Goal: Task Accomplishment & Management: Manage account settings

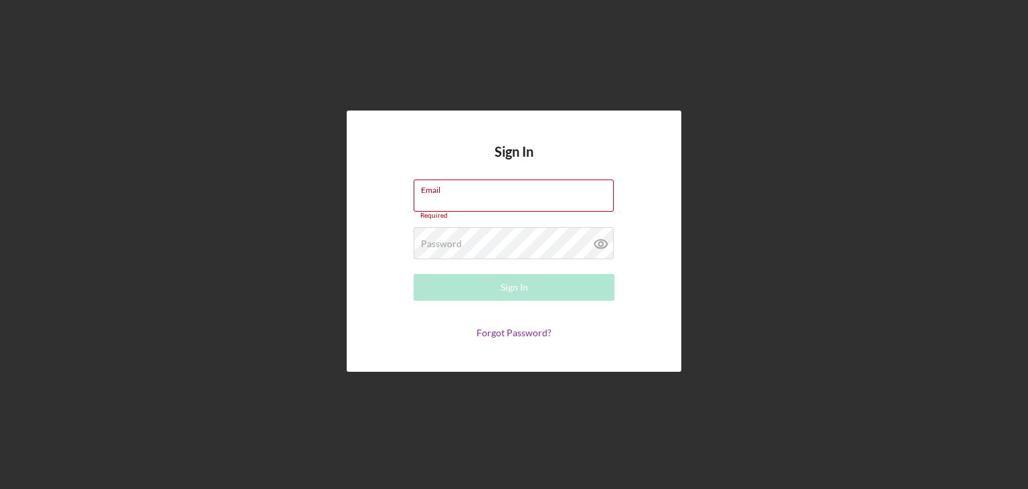
type input "[EMAIL_ADDRESS][DOMAIN_NAME]"
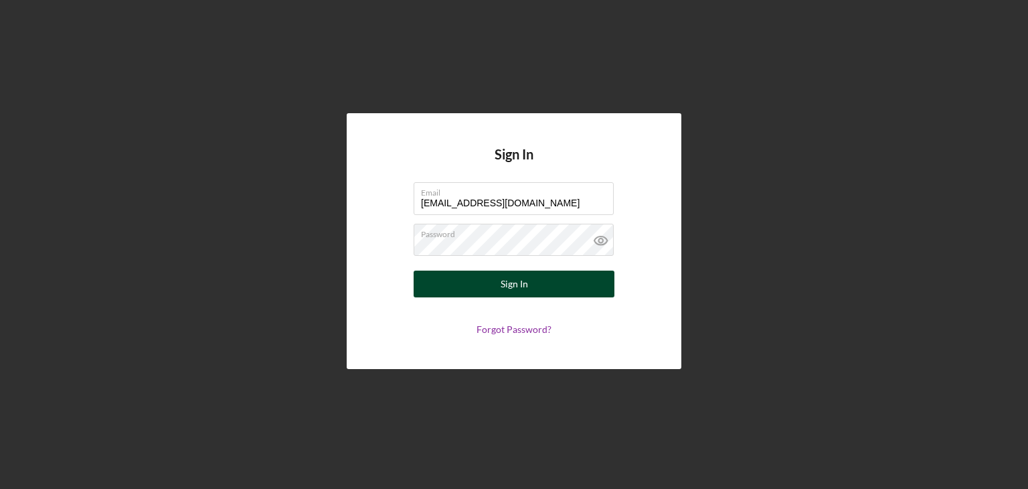
click at [486, 281] on button "Sign In" at bounding box center [514, 283] width 201 height 27
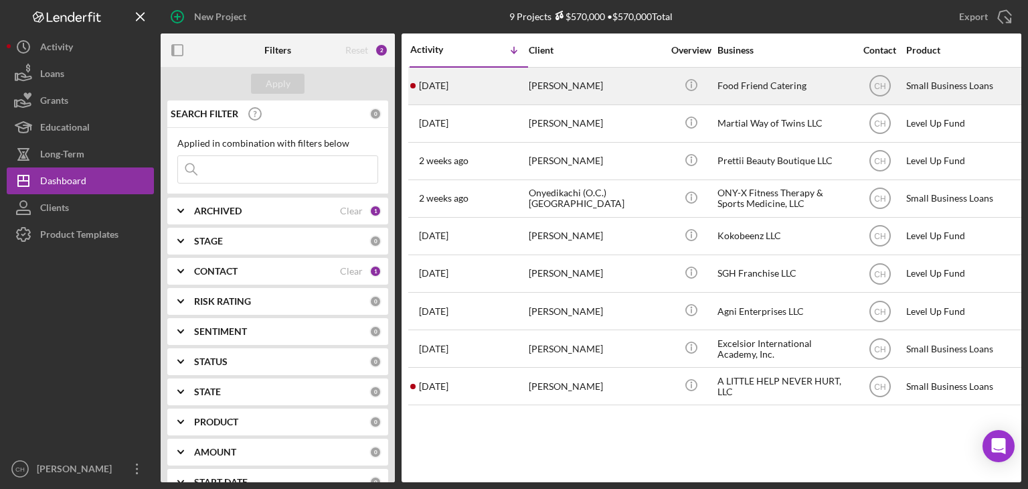
click at [584, 89] on div "[PERSON_NAME]" at bounding box center [596, 85] width 134 height 35
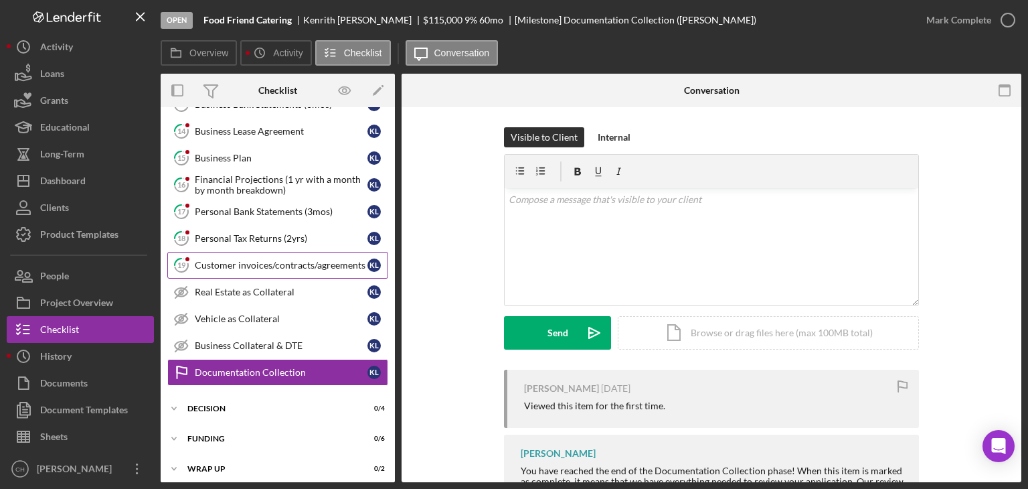
scroll to position [270, 0]
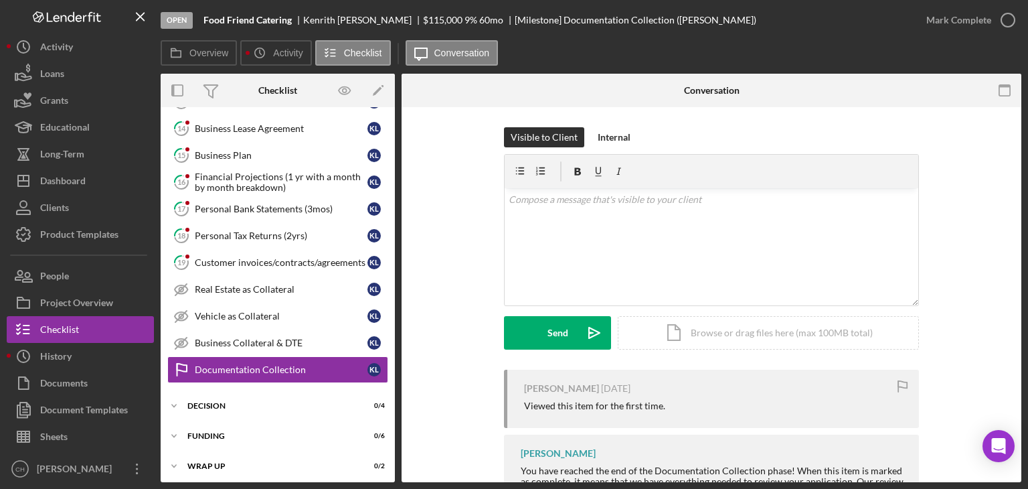
drag, startPoint x: 396, startPoint y: 306, endPoint x: 396, endPoint y: 231, distance: 75.0
click at [396, 231] on div "Overview Internal Workflow Stage Open Icon/Dropdown Arrow Archive (can unarchiv…" at bounding box center [591, 278] width 861 height 408
drag, startPoint x: 390, startPoint y: 290, endPoint x: 394, endPoint y: 228, distance: 61.7
click at [394, 228] on div "Icon/Expander Eligiblity 7 / 8 Icon/Expander Documentation 0 / 18 8 Sources & U…" at bounding box center [278, 294] width 234 height 375
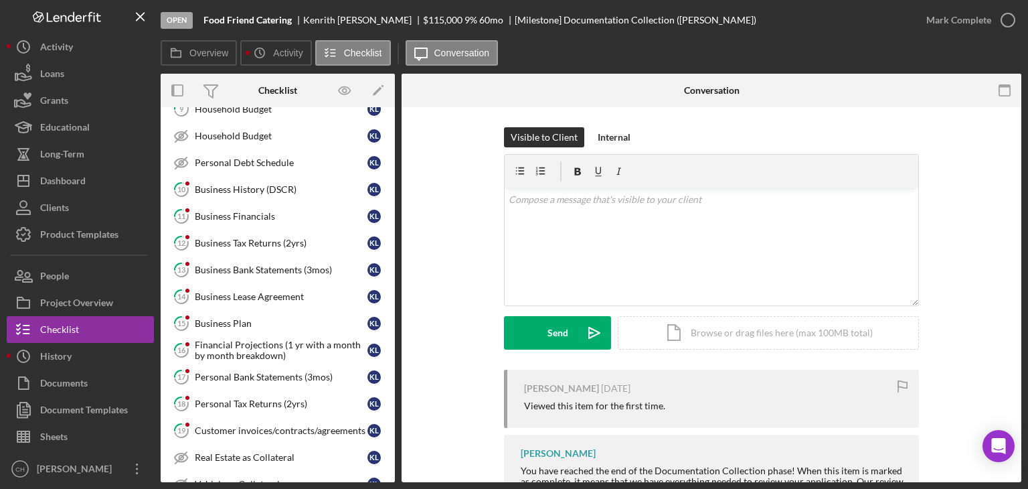
scroll to position [98, 0]
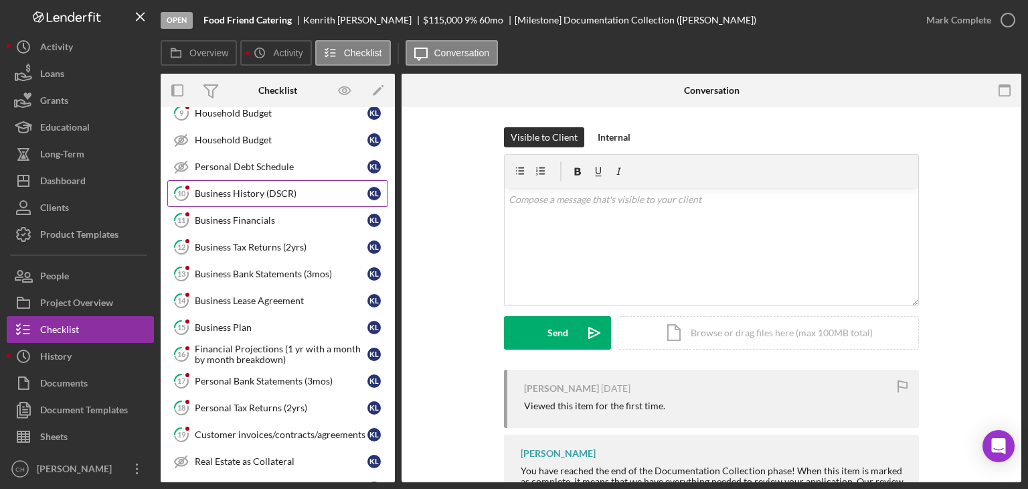
click at [215, 195] on div "Business History (DSCR)" at bounding box center [281, 193] width 173 height 11
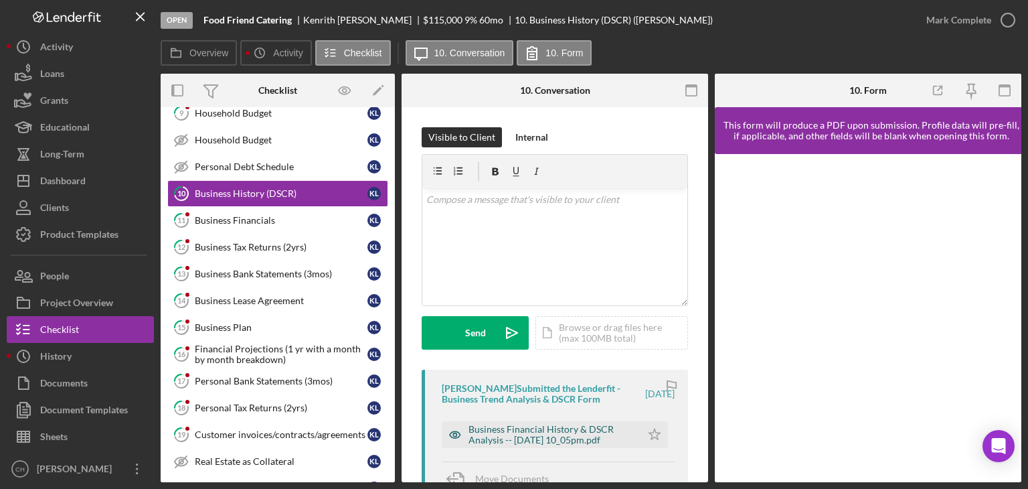
click at [573, 430] on div "Business Financial History & DSCR Analysis -- [DATE] 10_05pm.pdf" at bounding box center [552, 434] width 166 height 21
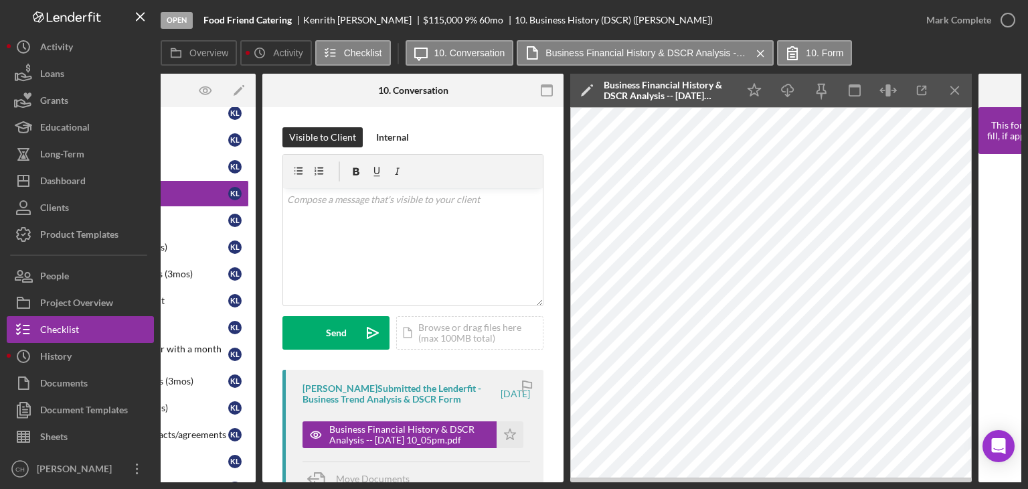
scroll to position [0, 99]
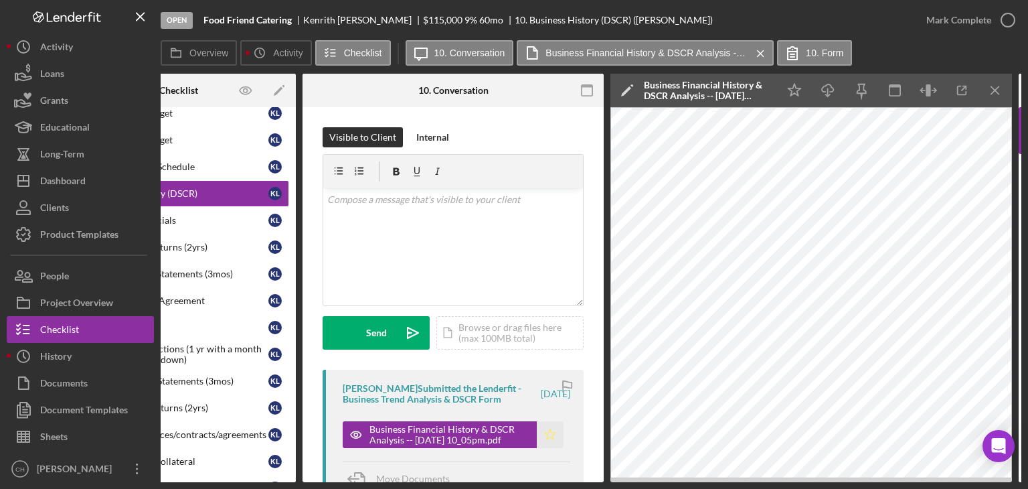
click at [546, 444] on icon "Icon/Star" at bounding box center [550, 434] width 27 height 27
click at [948, 23] on div "Mark Complete" at bounding box center [958, 20] width 65 height 27
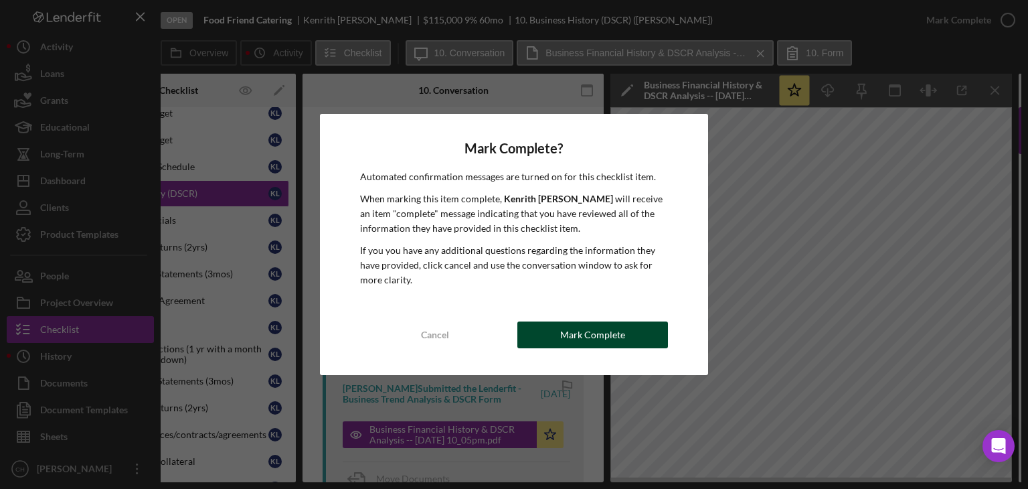
click at [557, 337] on button "Mark Complete" at bounding box center [592, 334] width 151 height 27
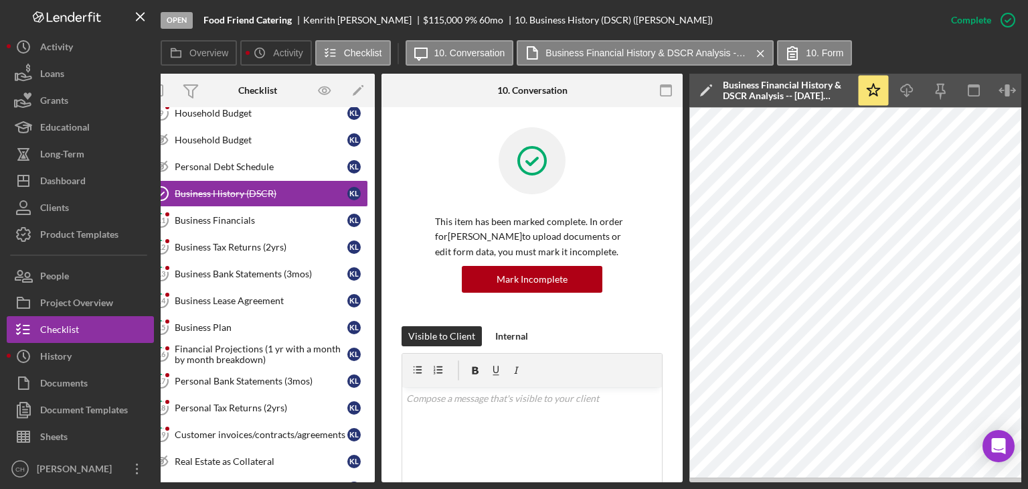
scroll to position [0, 0]
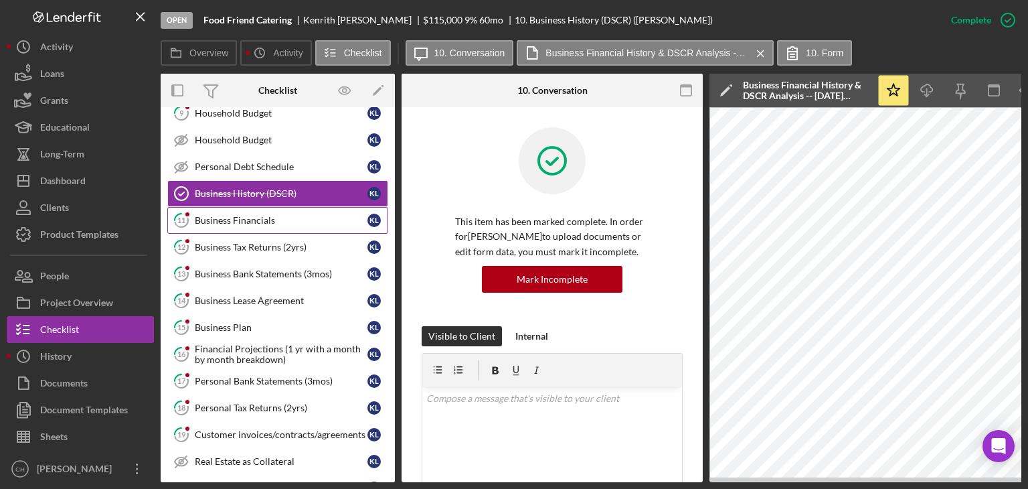
click at [257, 223] on div "Business Financials" at bounding box center [281, 220] width 173 height 11
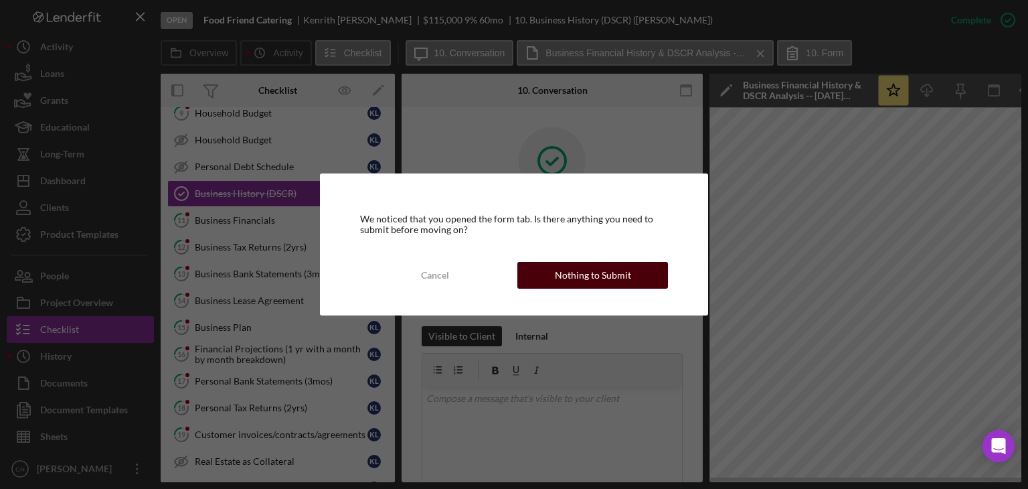
click at [624, 274] on div "Nothing to Submit" at bounding box center [593, 275] width 76 height 27
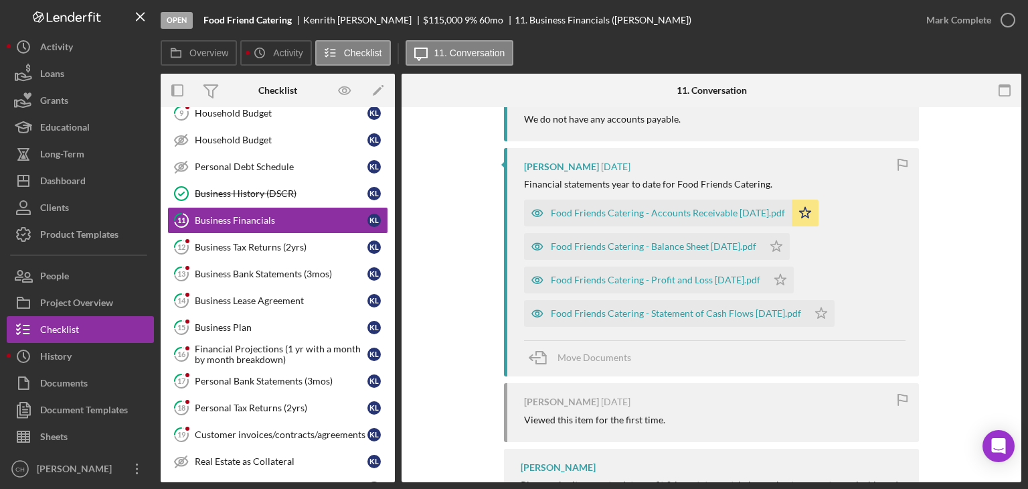
scroll to position [280, 0]
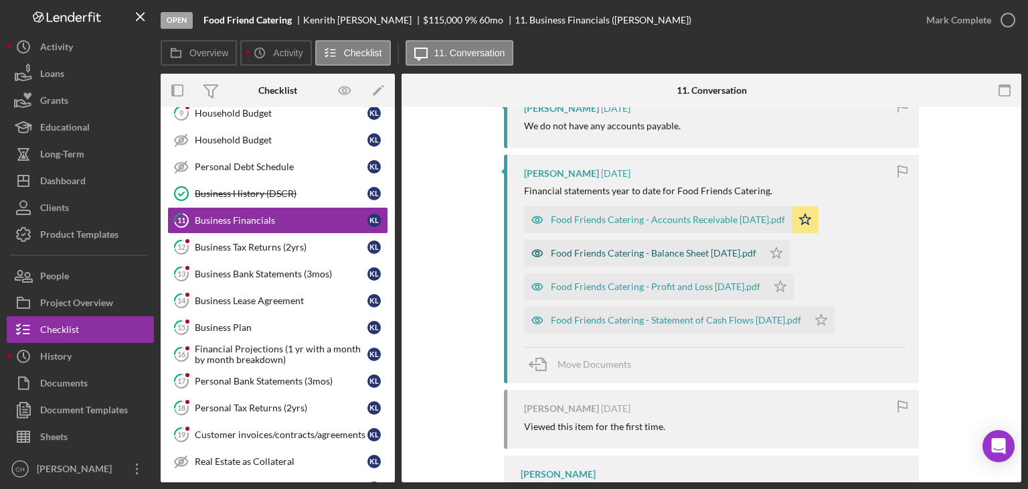
click at [645, 252] on div "Food Friends Catering - Balance Sheet [DATE].pdf" at bounding box center [653, 253] width 205 height 11
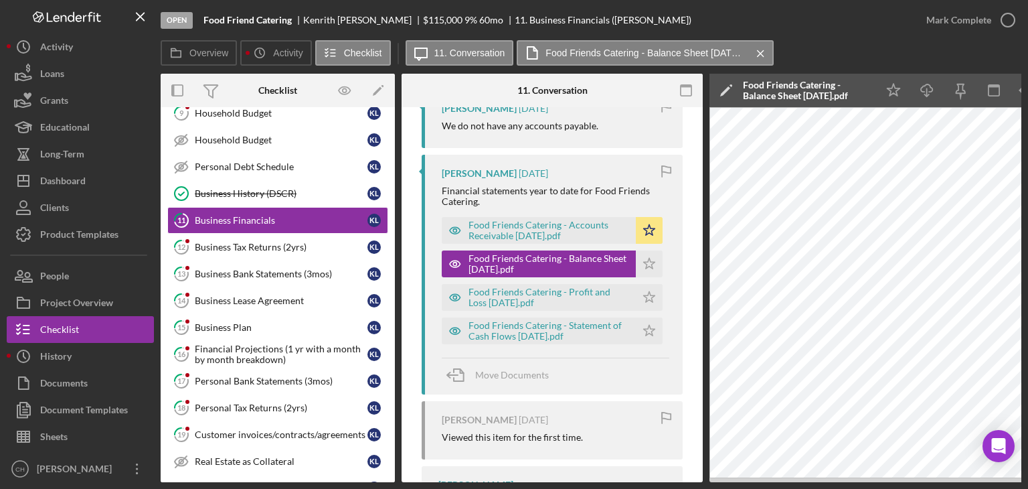
scroll to position [0, 89]
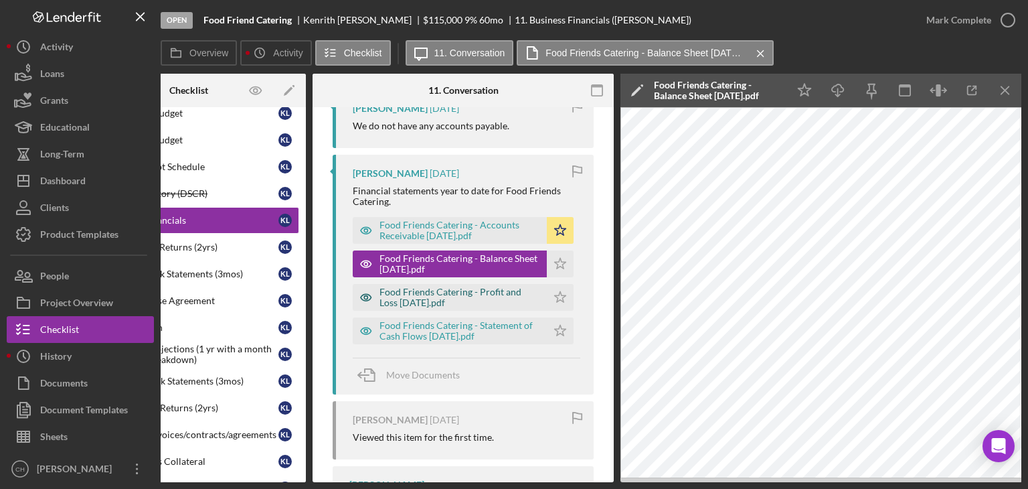
click at [483, 291] on div "Food Friends Catering - Profit and Loss [DATE].pdf" at bounding box center [460, 296] width 161 height 21
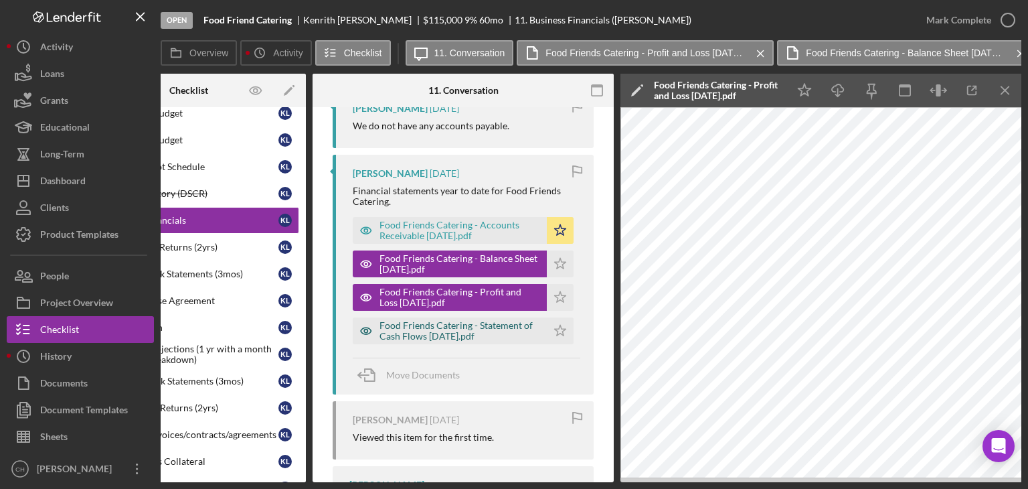
click at [420, 341] on div "Food Friends Catering - Statement of Cash Flows [DATE].pdf" at bounding box center [460, 330] width 161 height 21
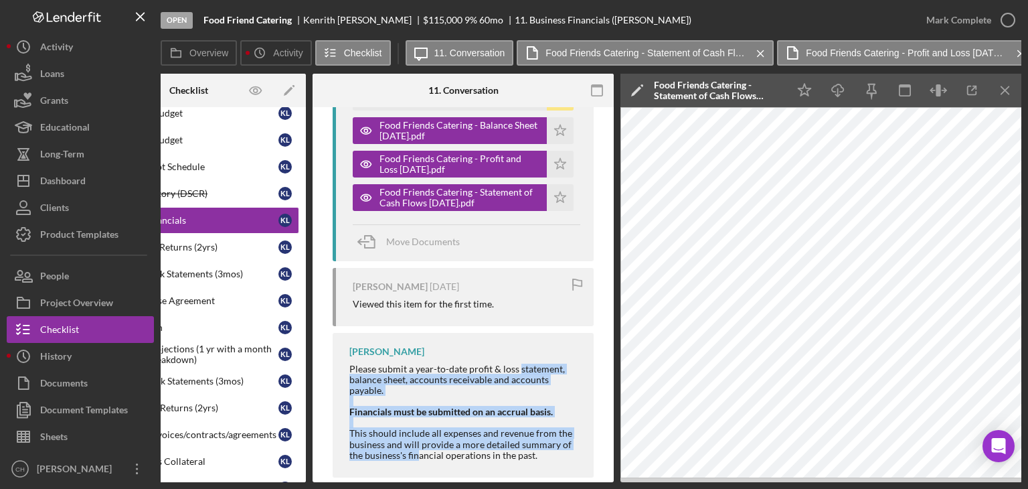
scroll to position [438, 0]
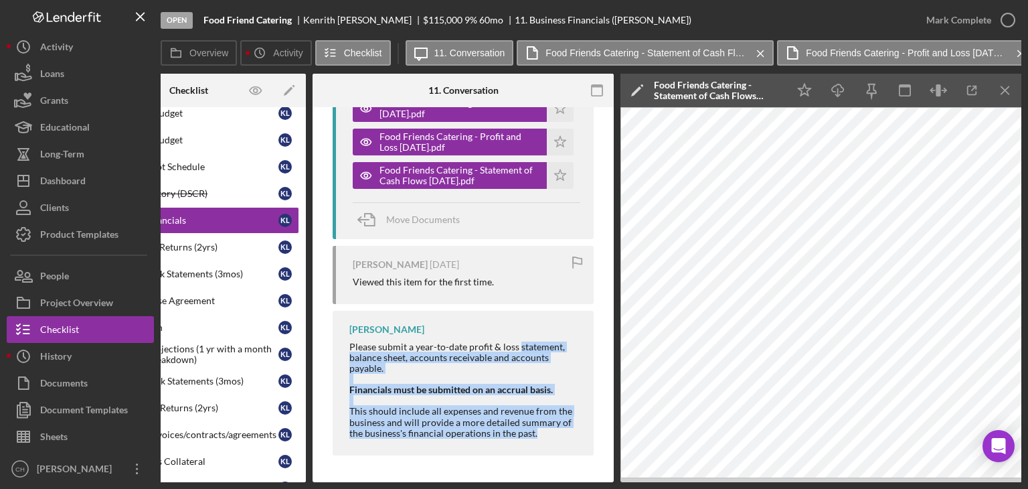
drag, startPoint x: 518, startPoint y: 477, endPoint x: 612, endPoint y: 447, distance: 98.4
click at [612, 447] on div "11 Business Financials Visible to Client Internal Request Docs v Color teal Col…" at bounding box center [463, 294] width 301 height 375
drag, startPoint x: 612, startPoint y: 349, endPoint x: 610, endPoint y: 327, distance: 21.5
click at [610, 327] on div "11 Business Financials Visible to Client Internal Request Docs v Color teal Col…" at bounding box center [463, 294] width 301 height 375
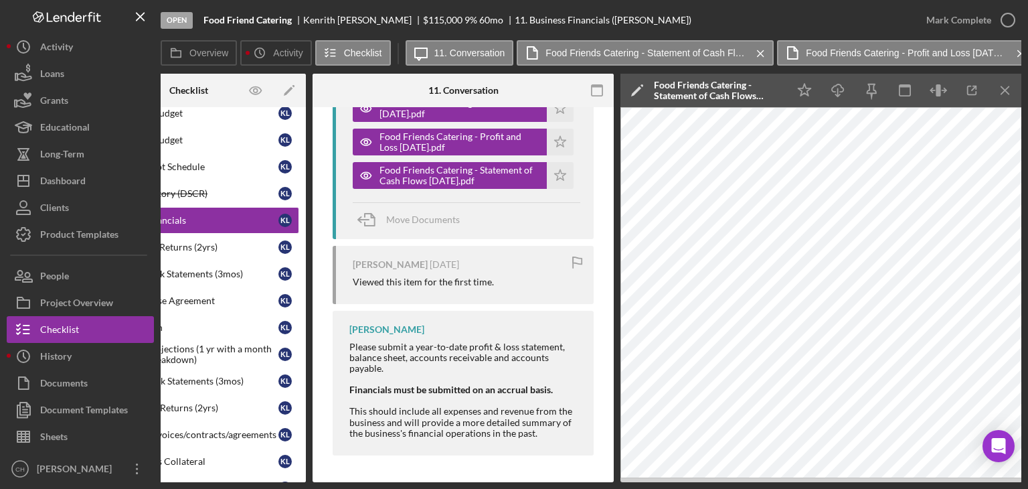
drag, startPoint x: 610, startPoint y: 327, endPoint x: 610, endPoint y: 259, distance: 68.3
click at [610, 259] on div "11 Business Financials Visible to Client Internal Request Docs v Color teal Col…" at bounding box center [463, 294] width 301 height 375
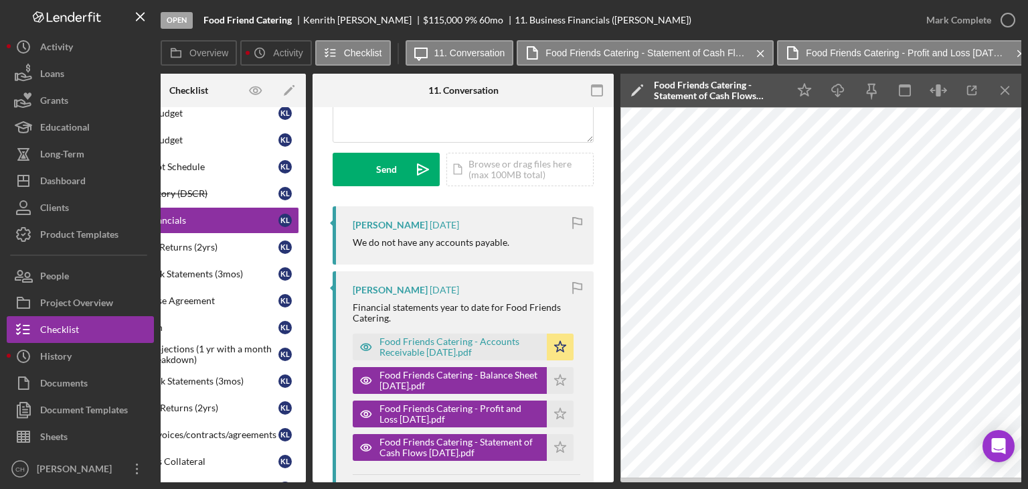
scroll to position [165, 0]
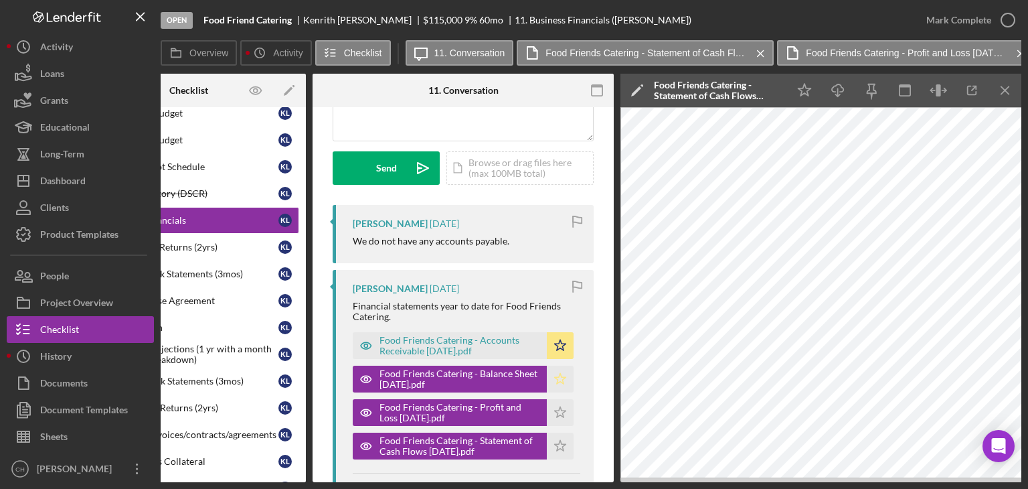
click at [553, 374] on icon "Icon/Star" at bounding box center [560, 378] width 27 height 27
click at [557, 408] on polygon "button" at bounding box center [560, 412] width 11 height 11
click at [558, 439] on icon "Icon/Star" at bounding box center [560, 445] width 27 height 27
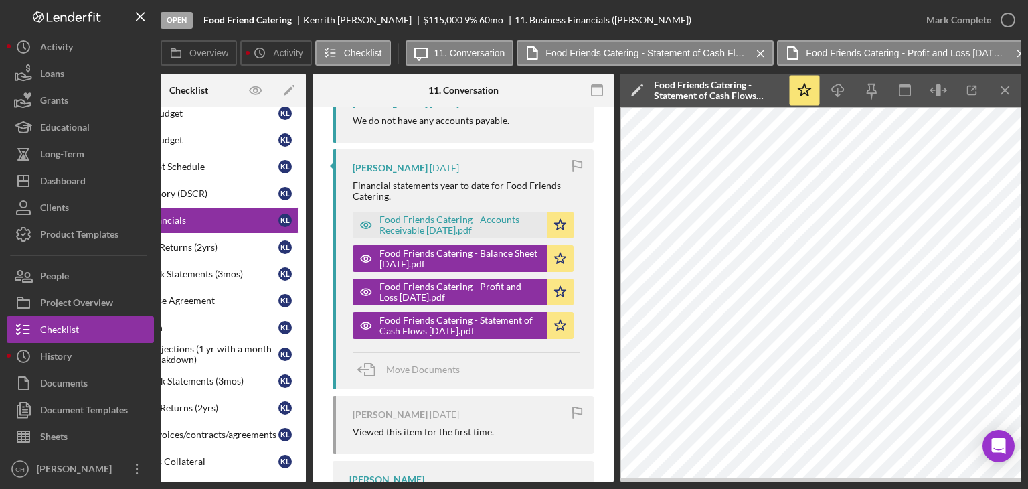
scroll to position [0, 0]
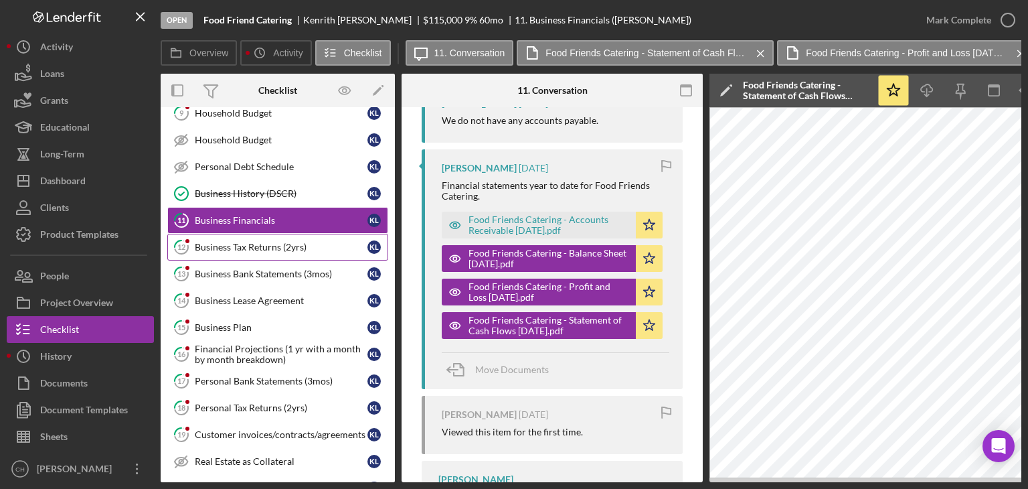
click at [277, 246] on div "Business Tax Returns (2yrs)" at bounding box center [281, 247] width 173 height 11
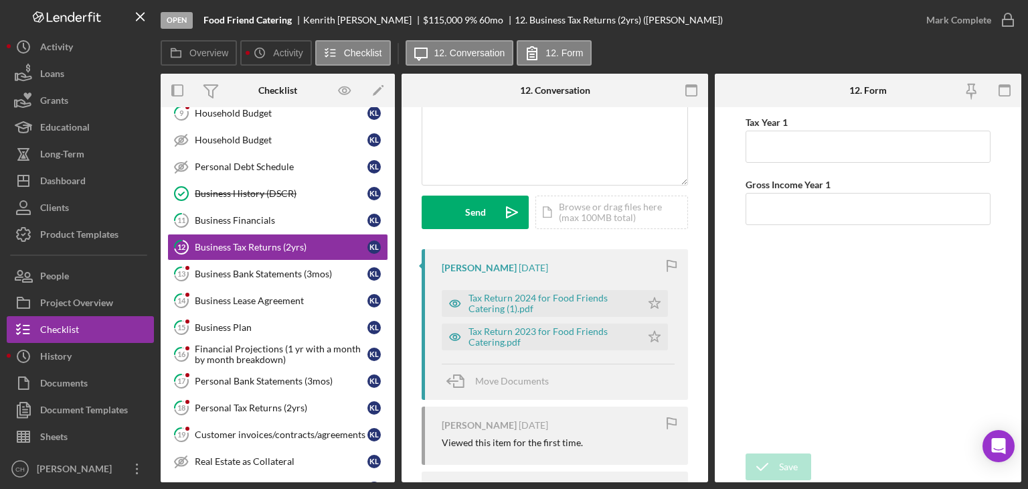
scroll to position [110, 0]
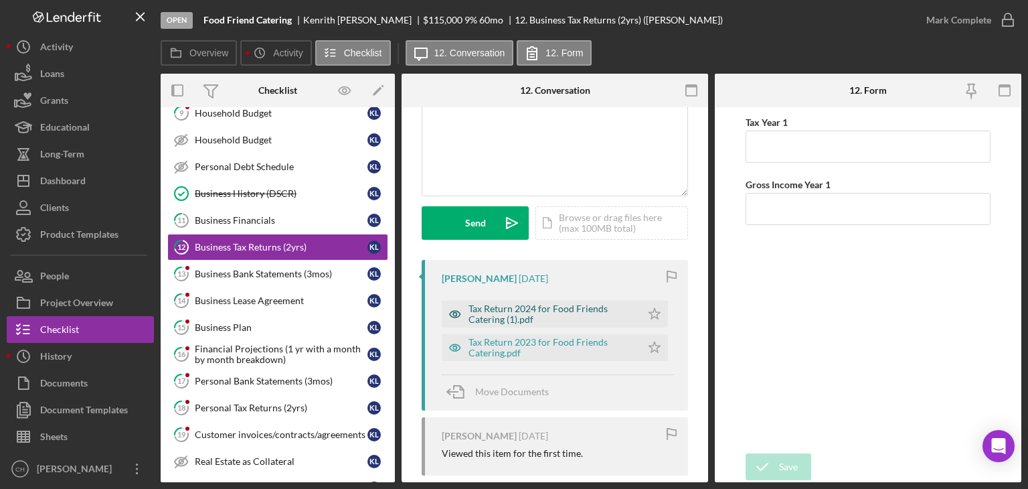
click at [490, 321] on div "Tax Return 2024 for Food Friends Catering (1).pdf" at bounding box center [552, 313] width 166 height 21
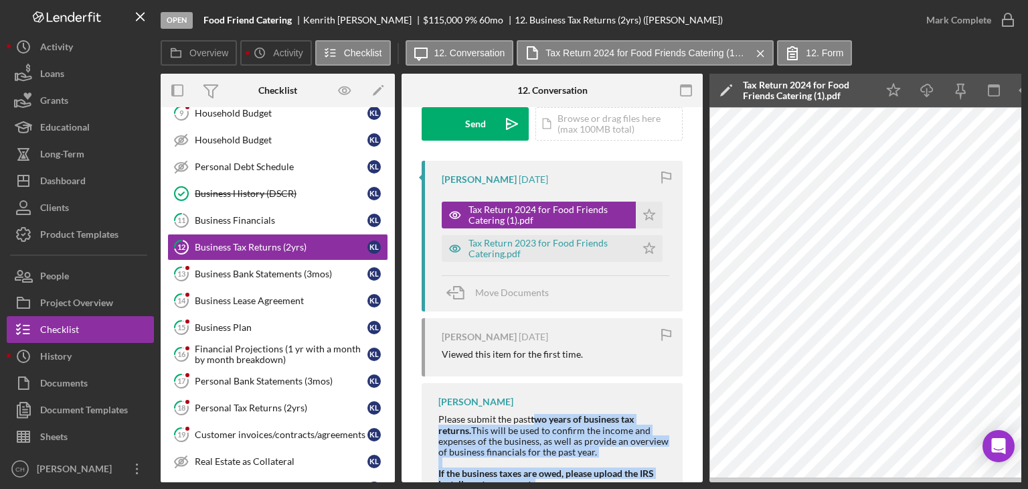
scroll to position [284, 0]
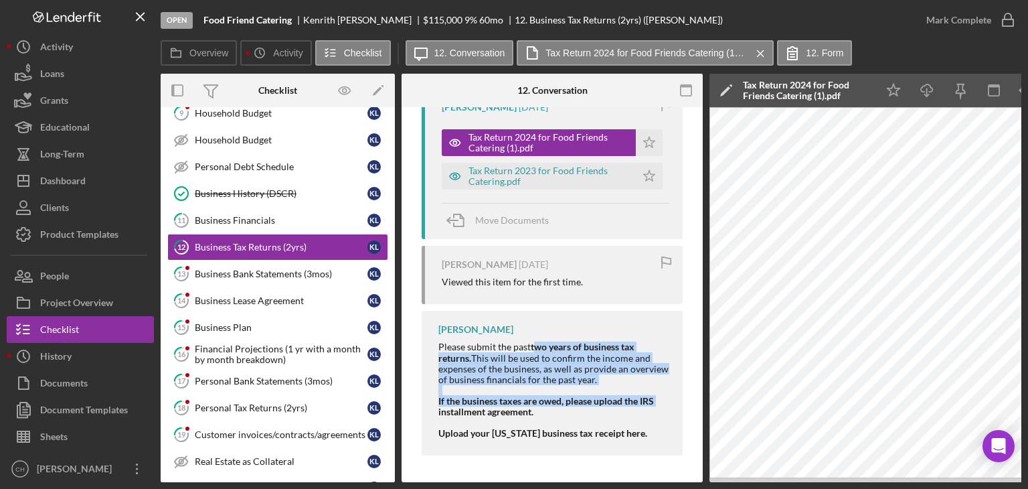
drag, startPoint x: 538, startPoint y: 477, endPoint x: 420, endPoint y: 402, distance: 140.0
click at [420, 402] on div "Visible to Client Internal Request Docs v Color teal Color pink Remove color Ad…" at bounding box center [552, 154] width 301 height 656
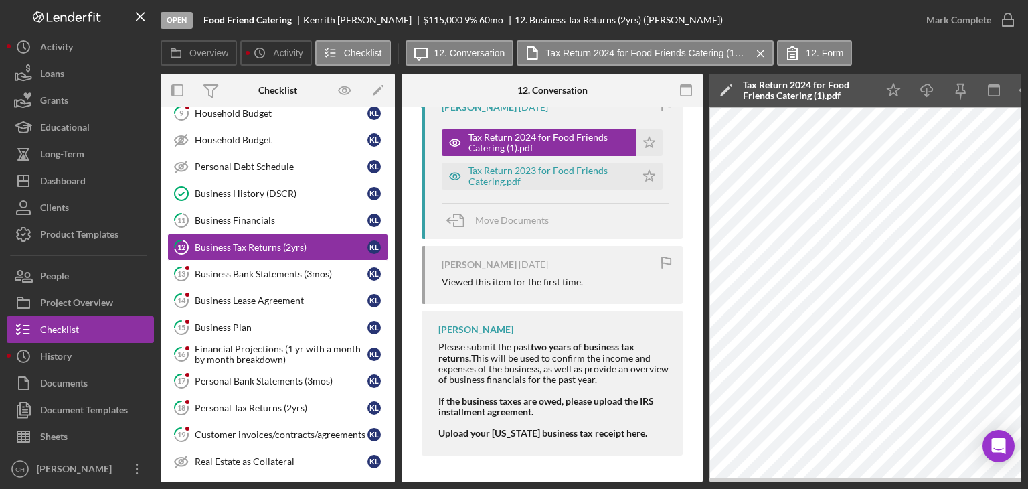
click at [744, 15] on div "Open Food Friend Catering [PERSON_NAME] $115,000 $115,000 9 % 60 mo 12. Busines…" at bounding box center [537, 20] width 752 height 40
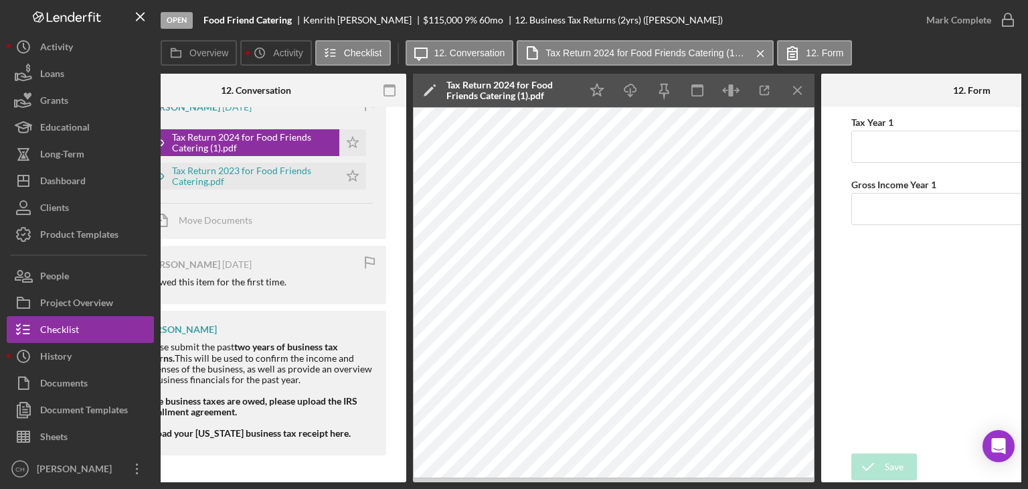
scroll to position [0, 297]
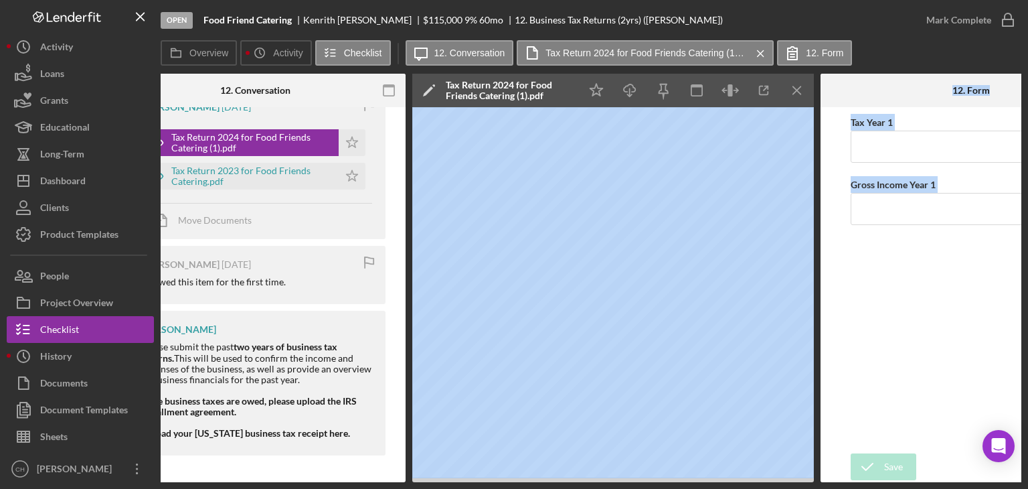
drag, startPoint x: 786, startPoint y: 485, endPoint x: 790, endPoint y: 478, distance: 7.8
click at [836, 488] on html "Open Food Friend Catering [PERSON_NAME] $115,000 $115,000 9 % 60 mo 12. Busines…" at bounding box center [514, 244] width 1028 height 489
click at [864, 147] on input "Tax Year 1" at bounding box center [971, 147] width 241 height 32
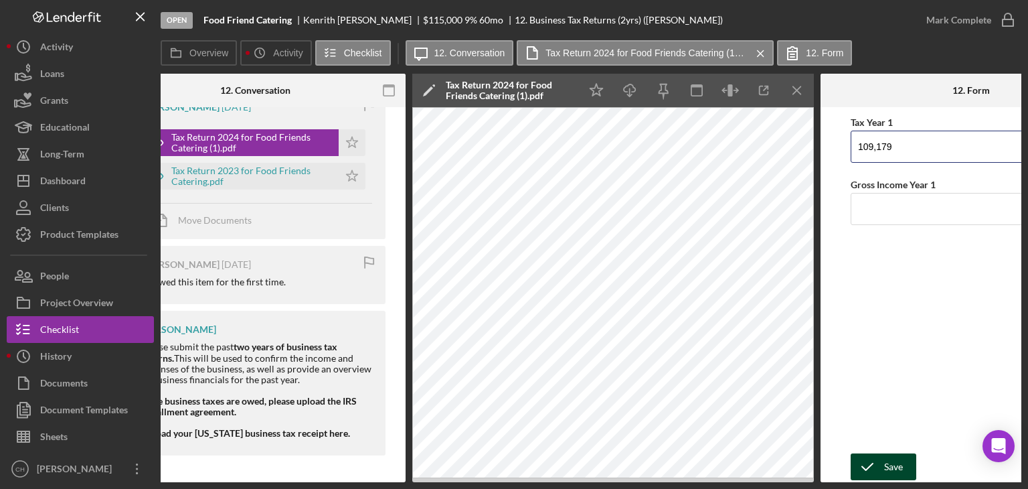
type input "109,179"
click at [871, 458] on icon "submit" at bounding box center [867, 466] width 33 height 33
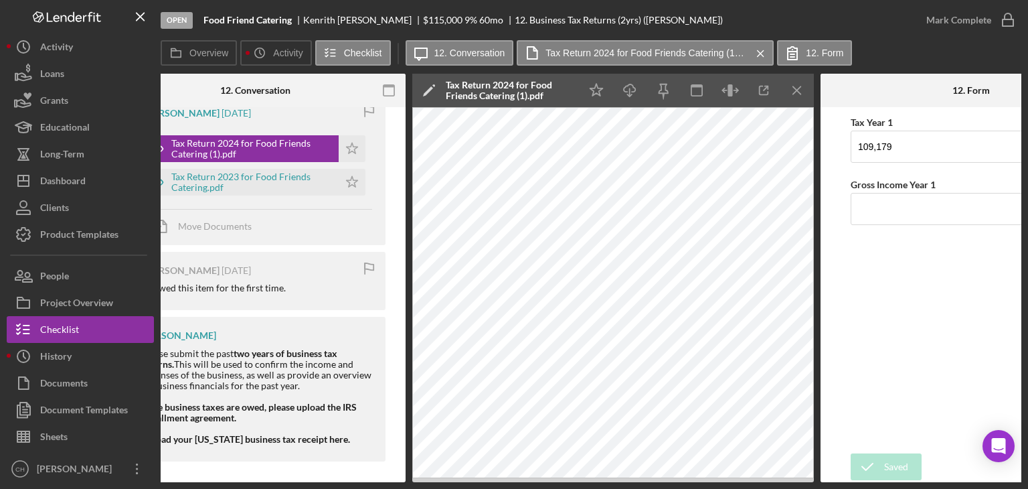
scroll to position [325, 0]
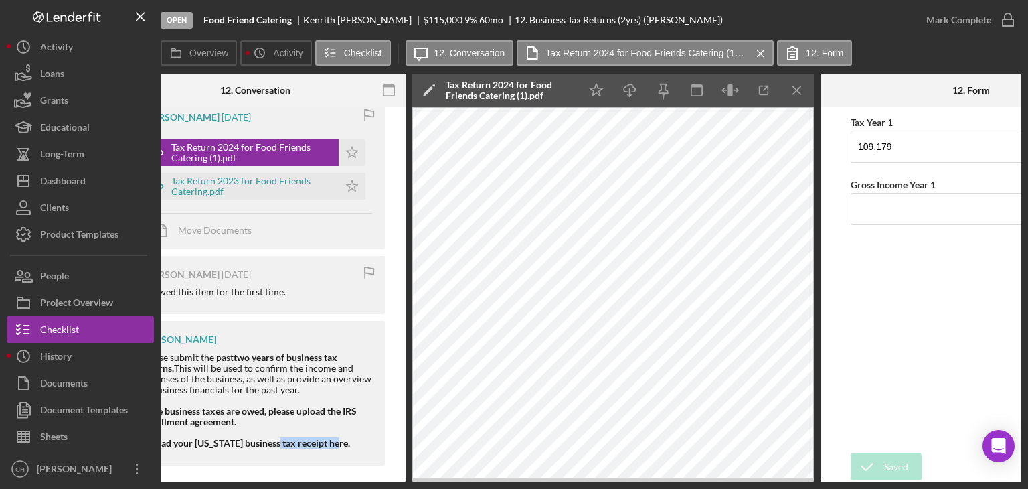
drag, startPoint x: 384, startPoint y: 482, endPoint x: 274, endPoint y: 482, distance: 110.4
click at [274, 482] on div "Open Food Friend Catering [PERSON_NAME] $115,000 $115,000 9 % 60 mo 12. Busines…" at bounding box center [514, 244] width 1028 height 489
click at [240, 485] on div "Open Food Friend Catering [PERSON_NAME] $115,000 $115,000 9 % 60 mo 12. Busines…" at bounding box center [514, 244] width 1028 height 489
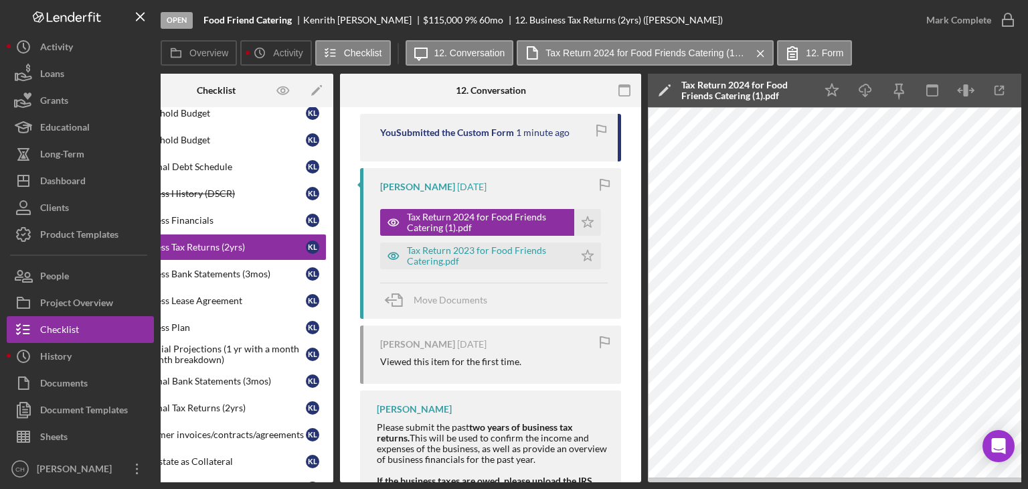
scroll to position [257, 0]
click at [579, 221] on icon "Icon/Star" at bounding box center [587, 220] width 27 height 27
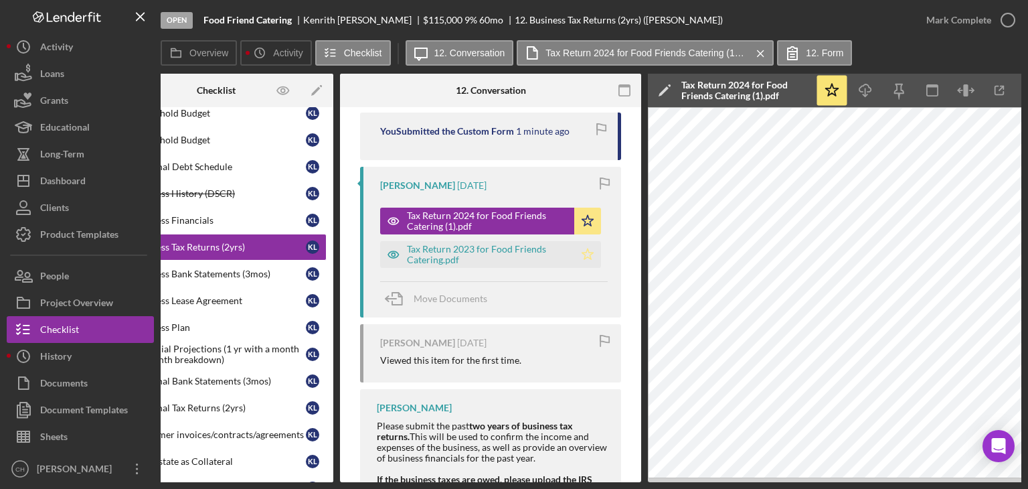
click at [589, 250] on icon "Icon/Star" at bounding box center [587, 254] width 27 height 27
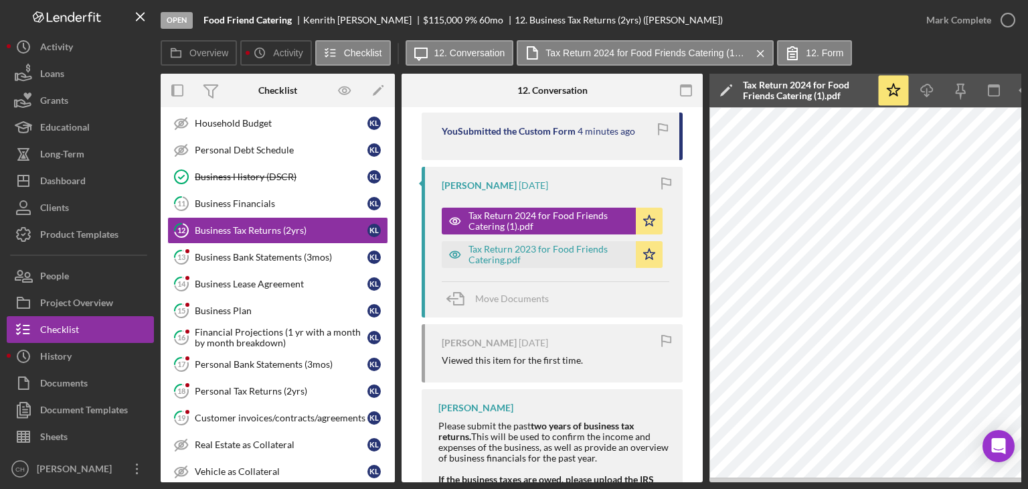
scroll to position [119, 0]
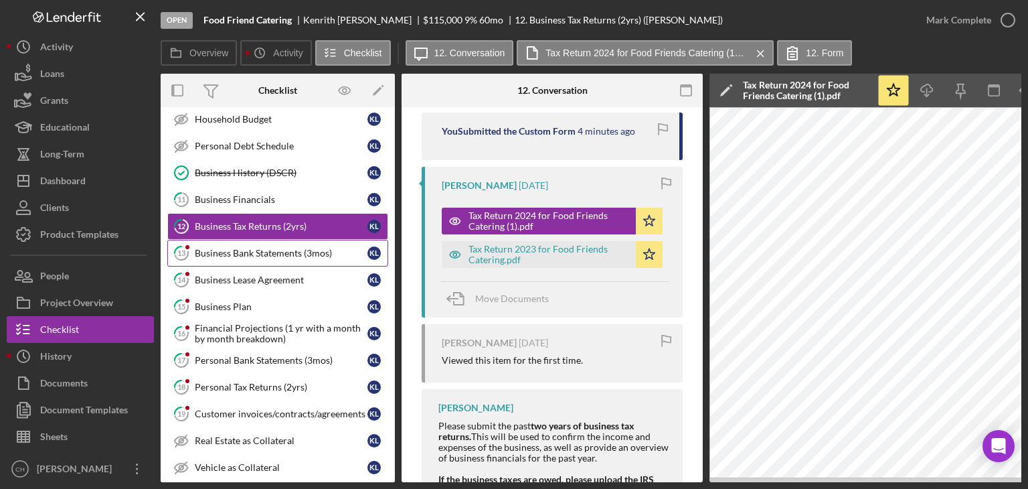
click at [286, 250] on div "Business Bank Statements (3mos)" at bounding box center [281, 253] width 173 height 11
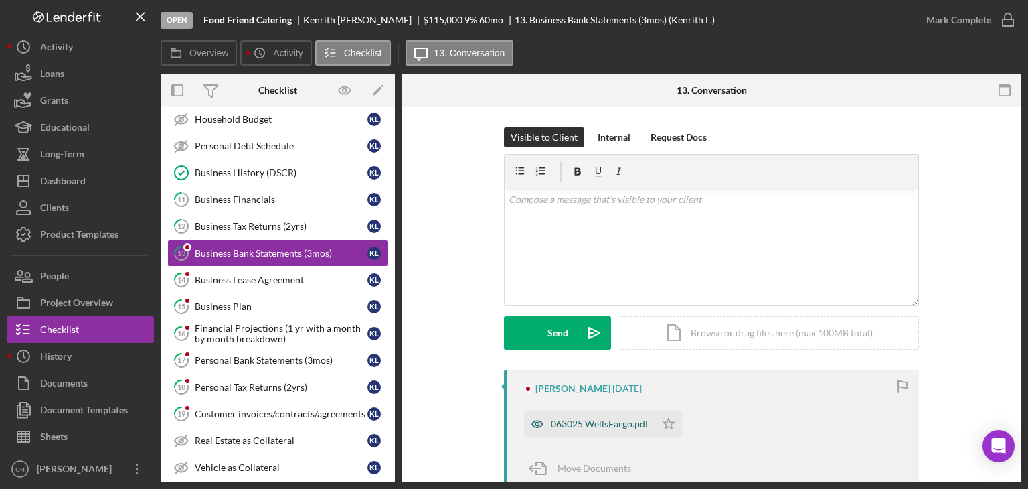
click at [602, 430] on div "063025 WellsFargo.pdf" at bounding box center [589, 423] width 131 height 27
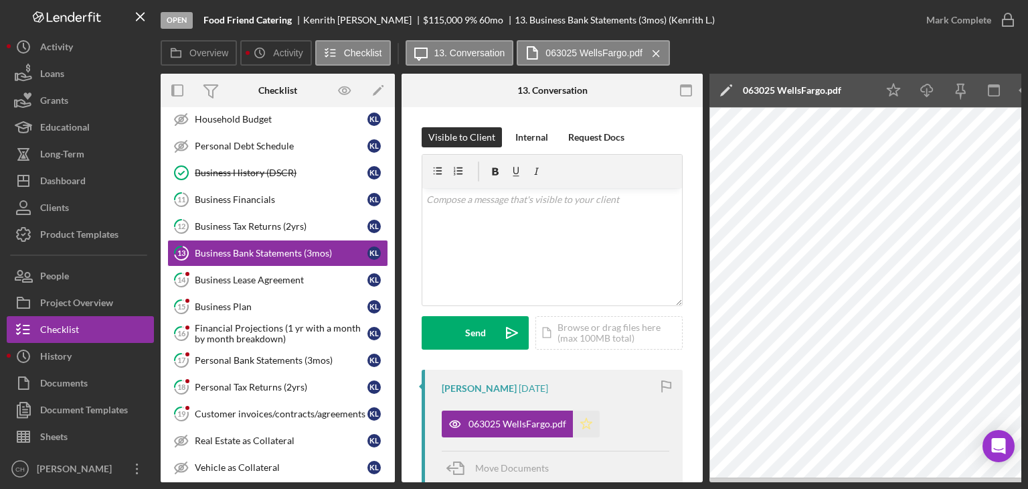
click at [586, 422] on icon "Icon/Star" at bounding box center [586, 423] width 27 height 27
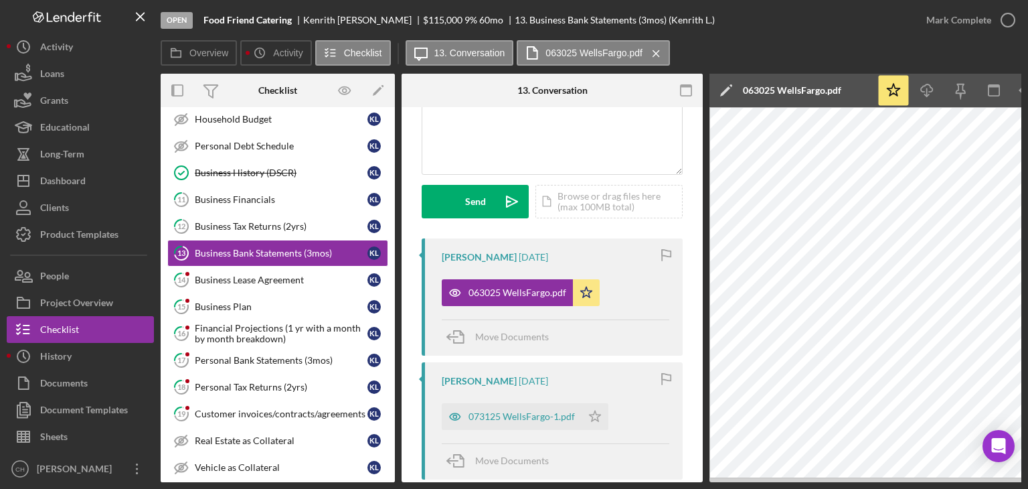
scroll to position [104, 0]
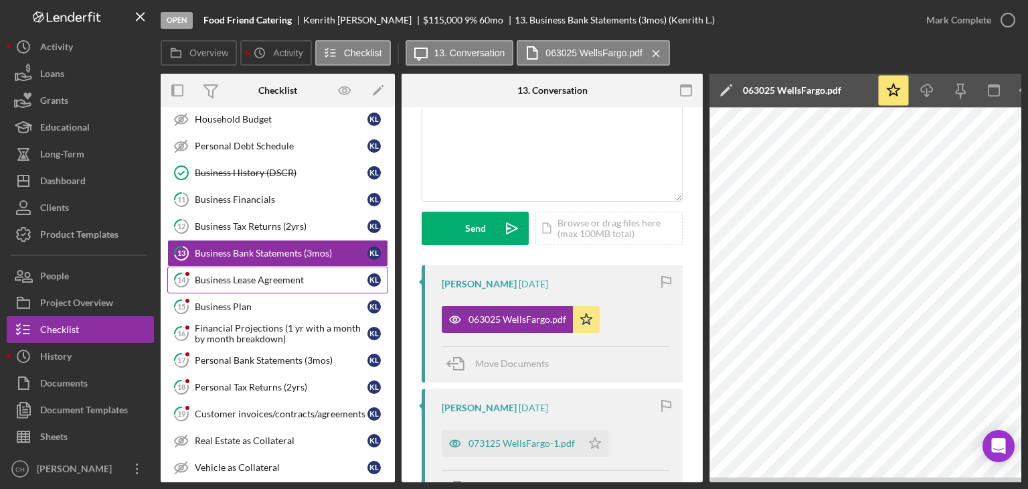
click at [285, 274] on div "Business Lease Agreement" at bounding box center [281, 279] width 173 height 11
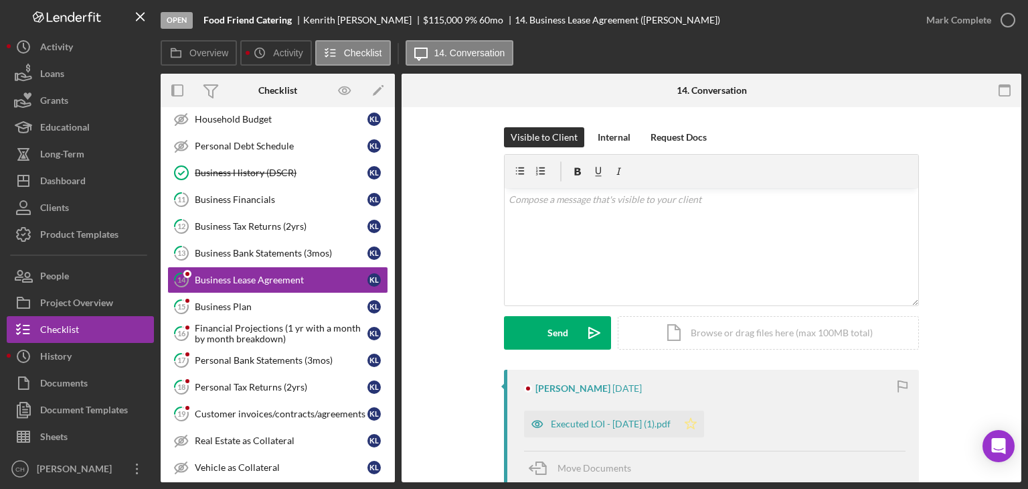
click at [704, 424] on icon "Icon/Star" at bounding box center [690, 423] width 27 height 27
click at [250, 306] on div "Business Plan" at bounding box center [281, 306] width 173 height 11
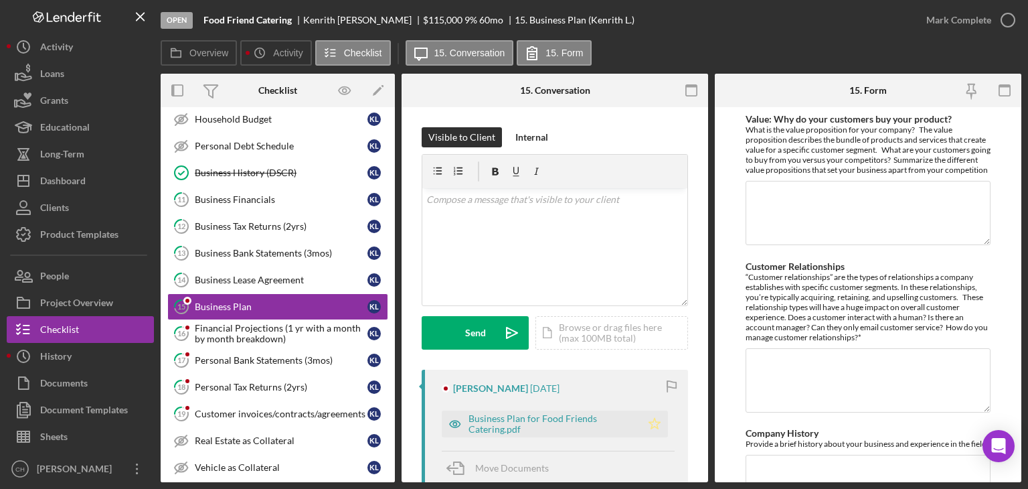
click at [653, 418] on icon "Icon/Star" at bounding box center [654, 423] width 27 height 27
click at [517, 428] on div "Business Plan for Food Friends Catering.pdf" at bounding box center [552, 423] width 166 height 21
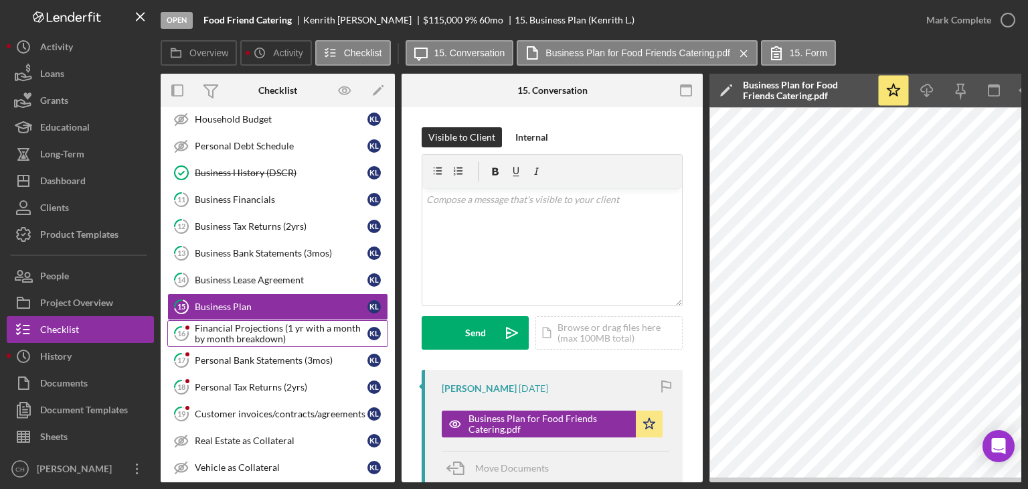
click at [249, 331] on div "Financial Projections (1 yr with a month by month breakdown)" at bounding box center [281, 333] width 173 height 21
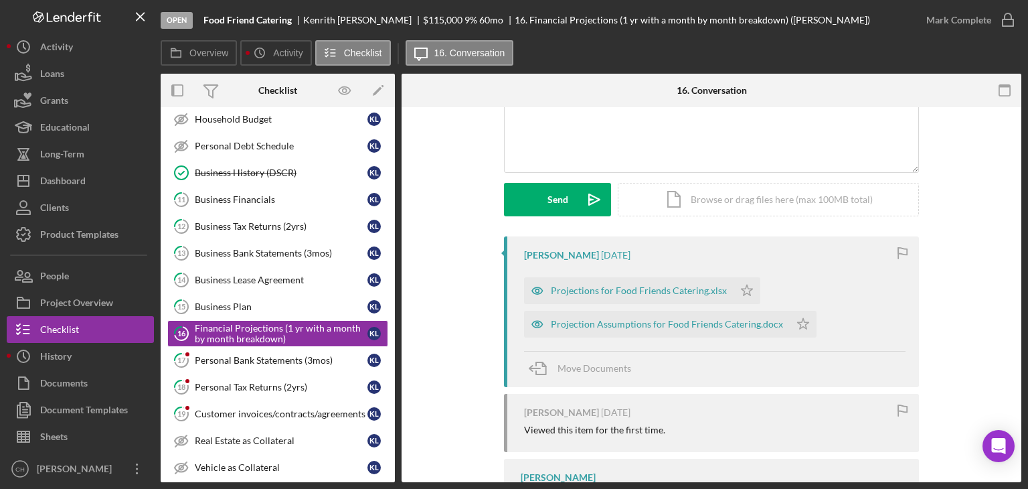
scroll to position [135, 0]
click at [637, 285] on div "Projections for Food Friends Catering.xlsx" at bounding box center [639, 289] width 176 height 11
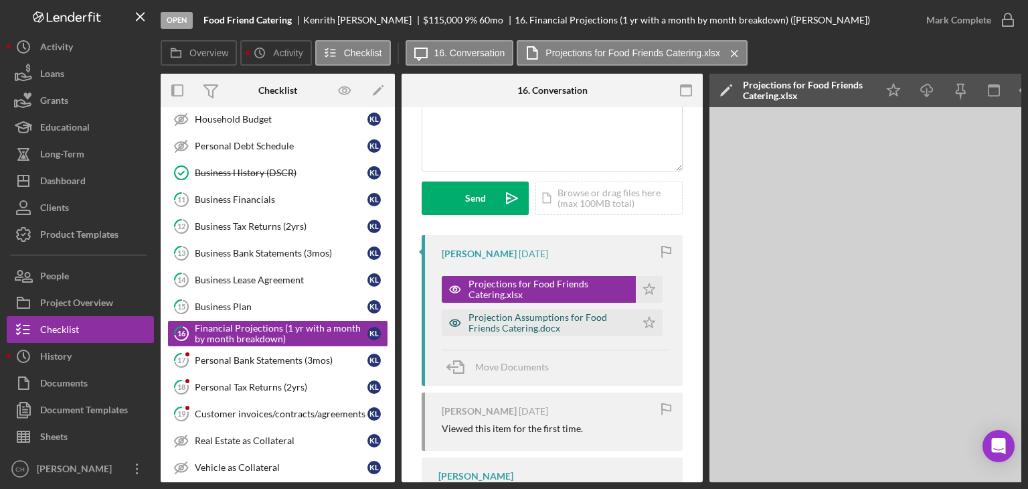
click at [582, 322] on div "Projection Assumptions for Food Friends Catering.docx" at bounding box center [549, 322] width 161 height 21
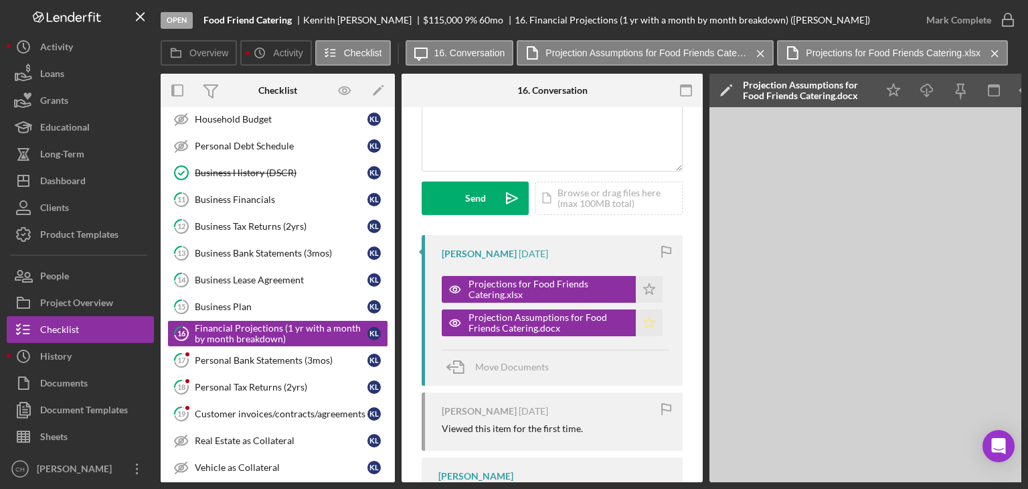
click at [644, 321] on icon "Icon/Star" at bounding box center [649, 322] width 27 height 27
click at [644, 291] on polygon "button" at bounding box center [649, 288] width 11 height 11
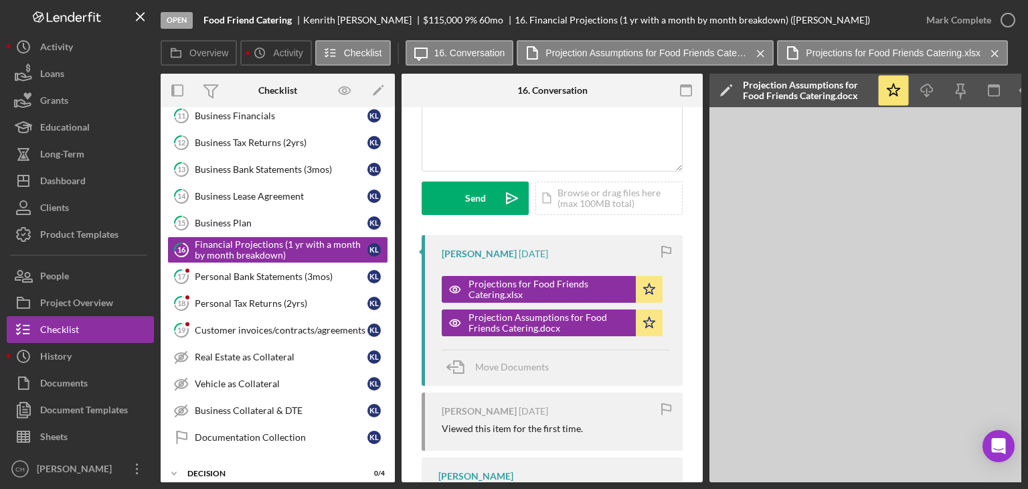
scroll to position [201, 0]
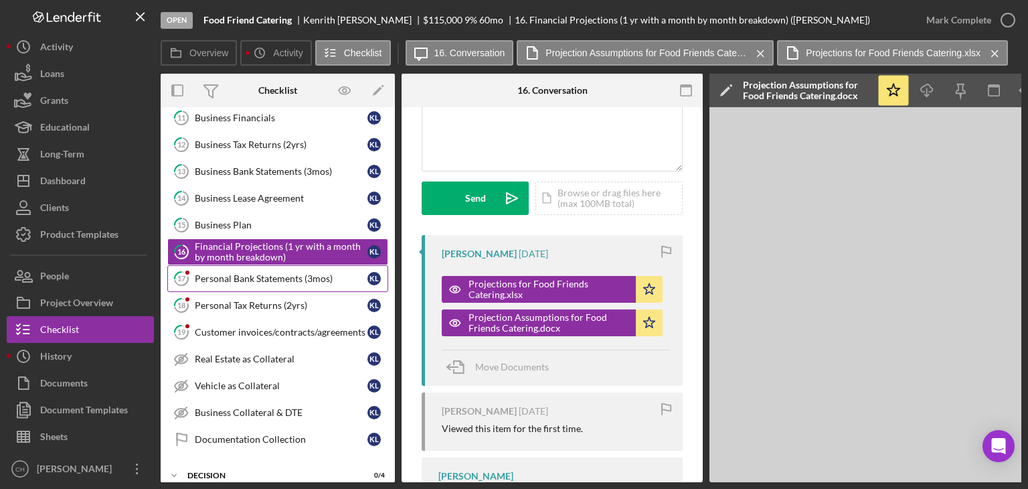
click at [230, 273] on div "Personal Bank Statements (3mos)" at bounding box center [281, 278] width 173 height 11
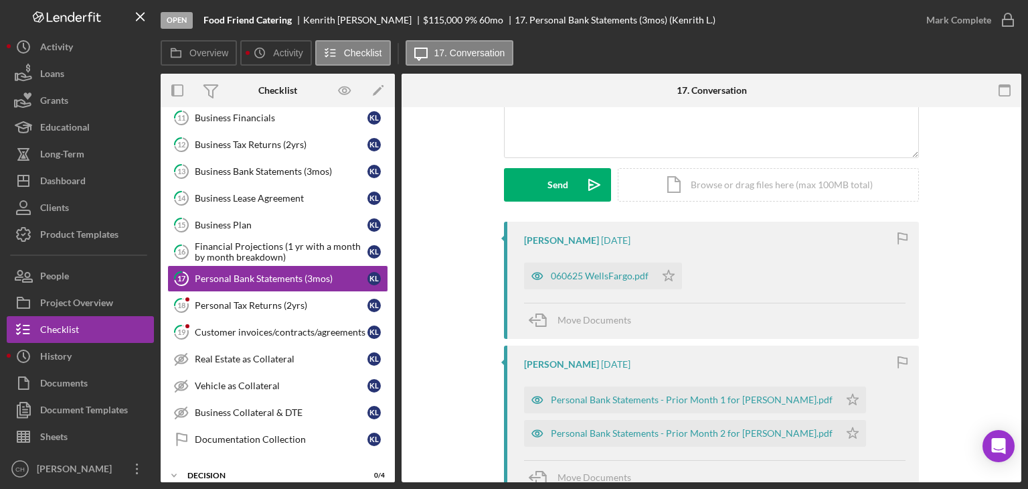
scroll to position [131, 0]
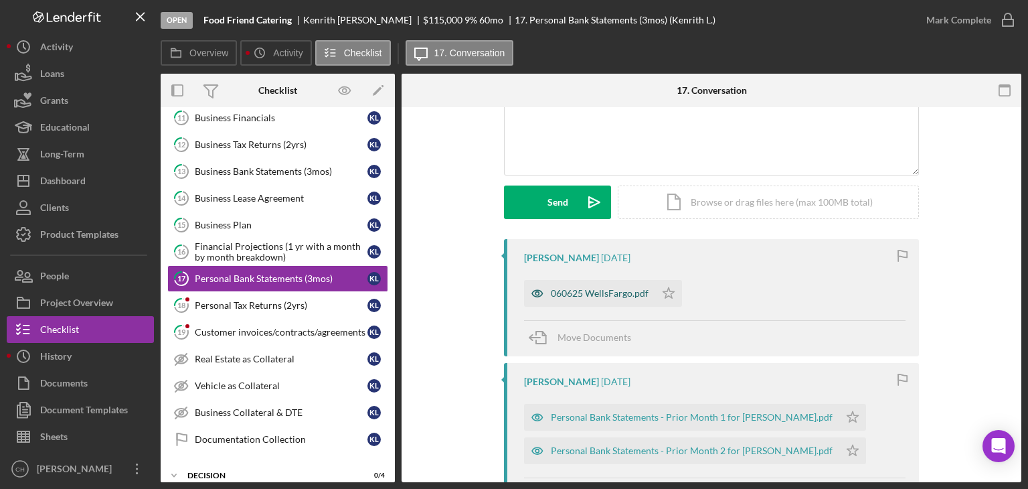
click at [589, 292] on div "060625 WellsFargo.pdf" at bounding box center [600, 293] width 98 height 11
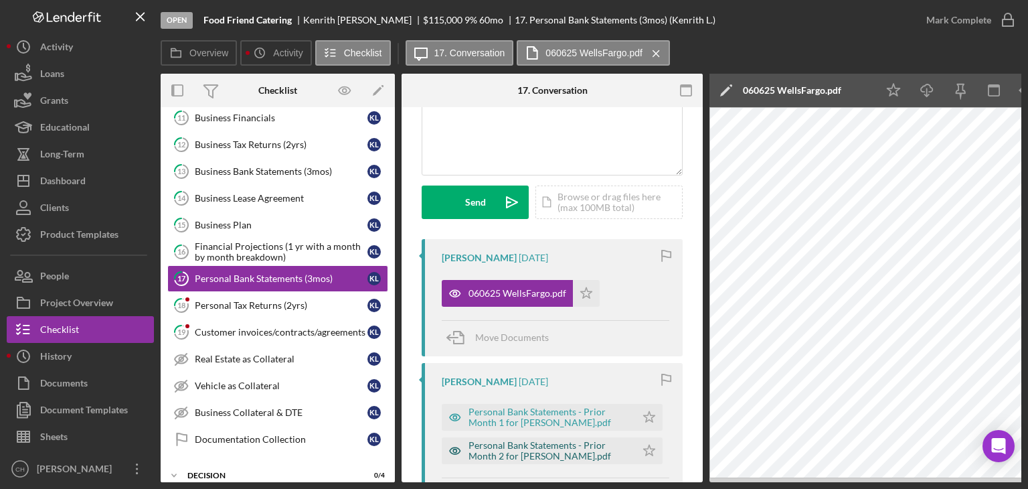
click at [533, 446] on div "Personal Bank Statements - Prior Month 2 for [PERSON_NAME].pdf" at bounding box center [549, 450] width 161 height 21
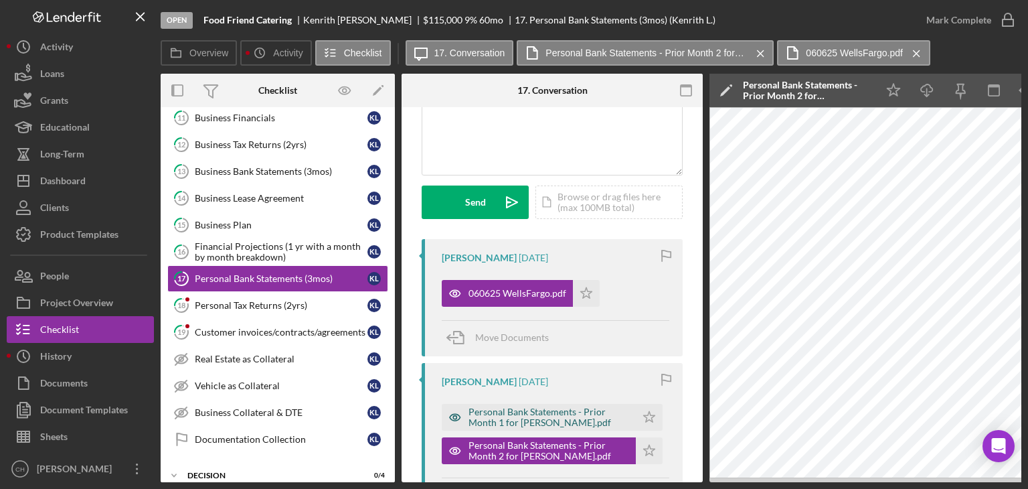
click at [517, 419] on div "Personal Bank Statements - Prior Month 1 for [PERSON_NAME].pdf" at bounding box center [549, 416] width 161 height 21
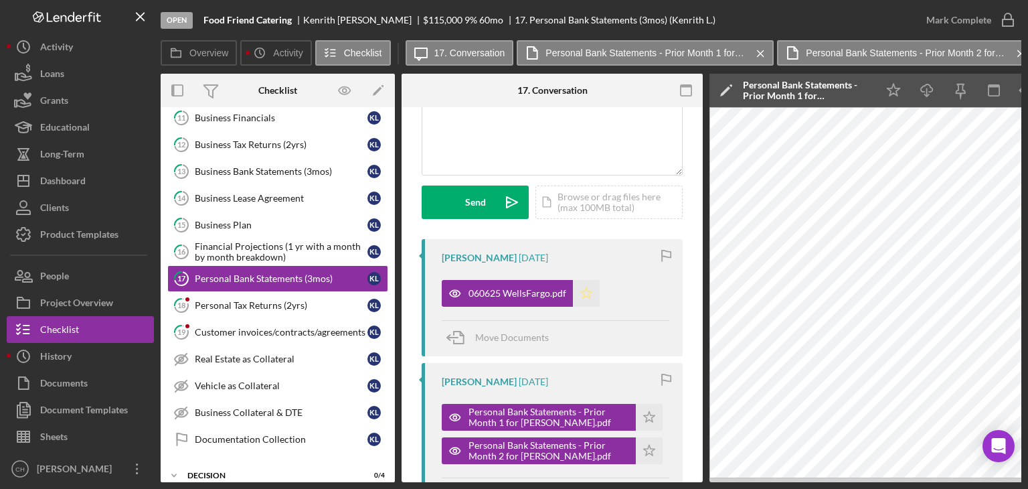
click at [597, 293] on icon "Icon/Star" at bounding box center [586, 293] width 27 height 27
click at [638, 416] on icon "Icon/Star" at bounding box center [649, 417] width 27 height 27
click at [653, 456] on icon "Icon/Star" at bounding box center [649, 450] width 27 height 27
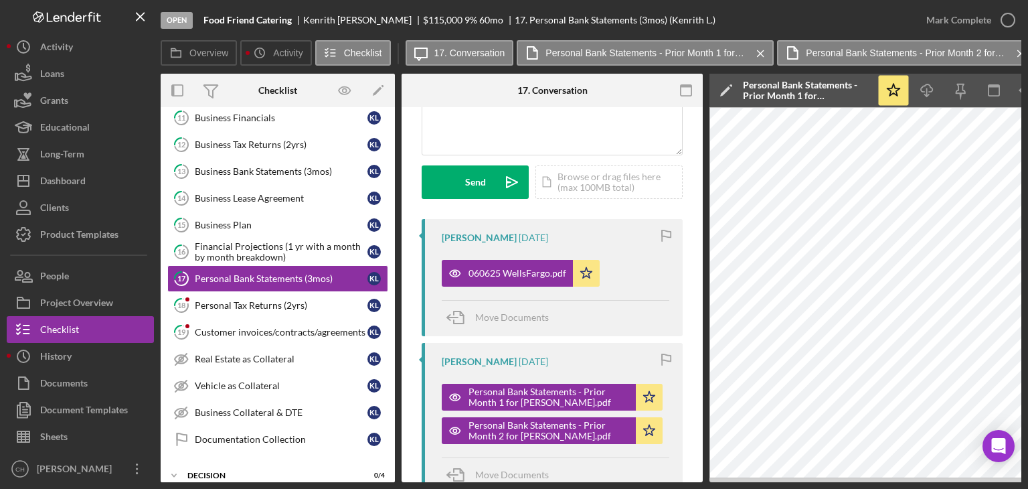
scroll to position [154, 0]
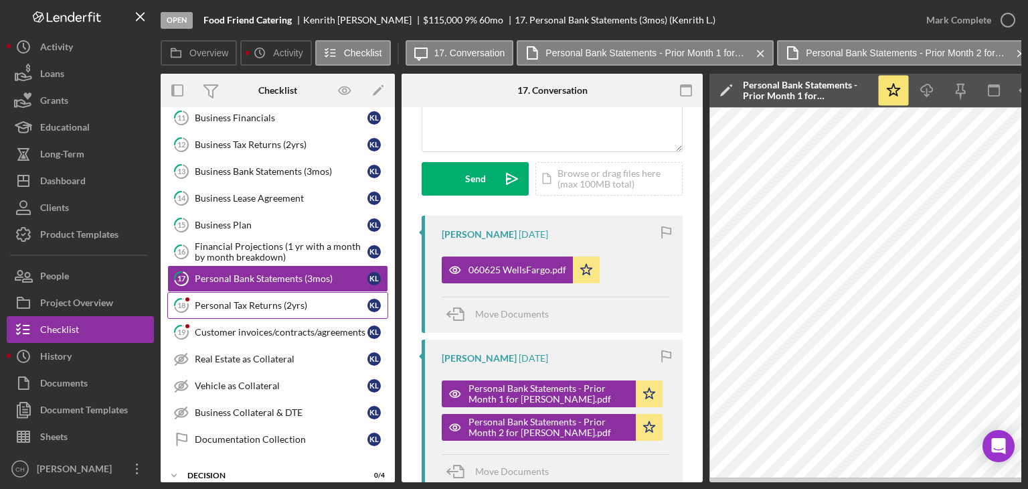
click at [225, 303] on div "Personal Tax Returns (2yrs)" at bounding box center [281, 305] width 173 height 11
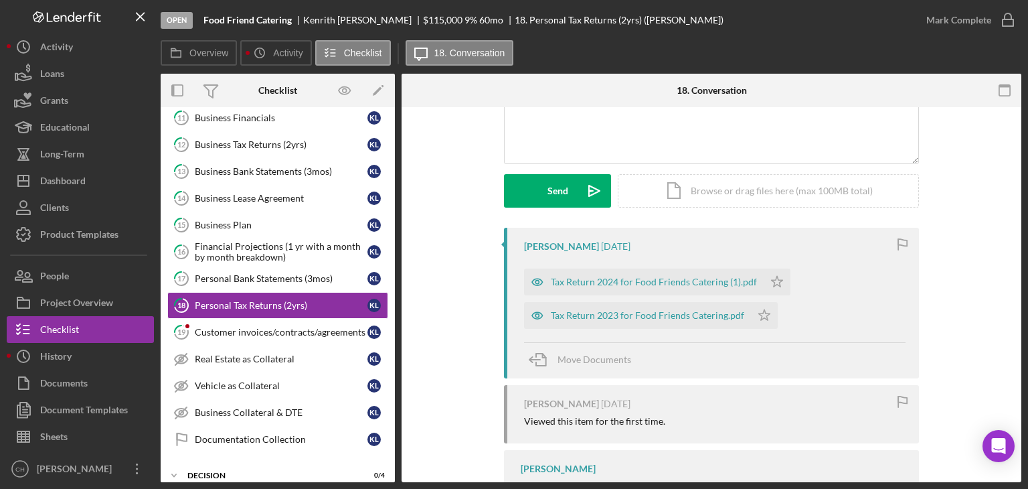
scroll to position [163, 0]
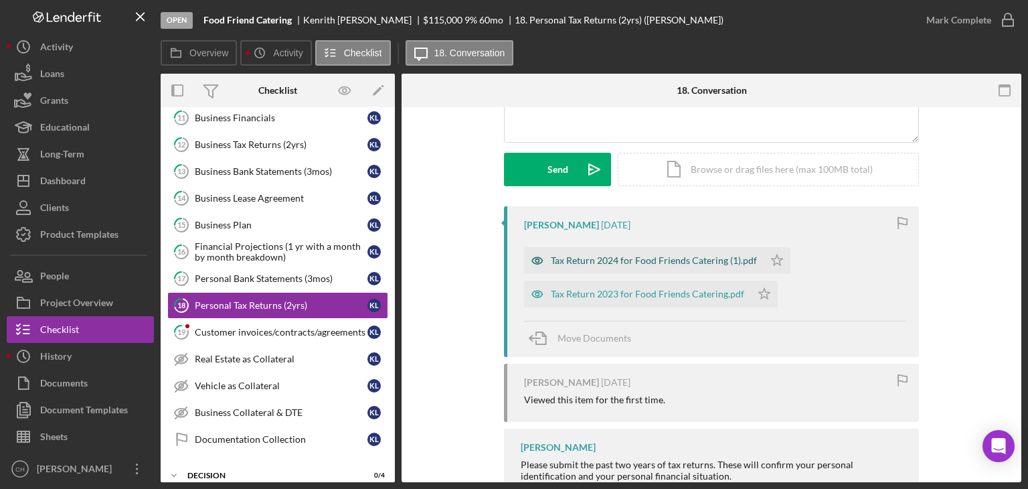
click at [606, 263] on div "Tax Return 2024 for Food Friends Catering (1).pdf" at bounding box center [654, 260] width 206 height 11
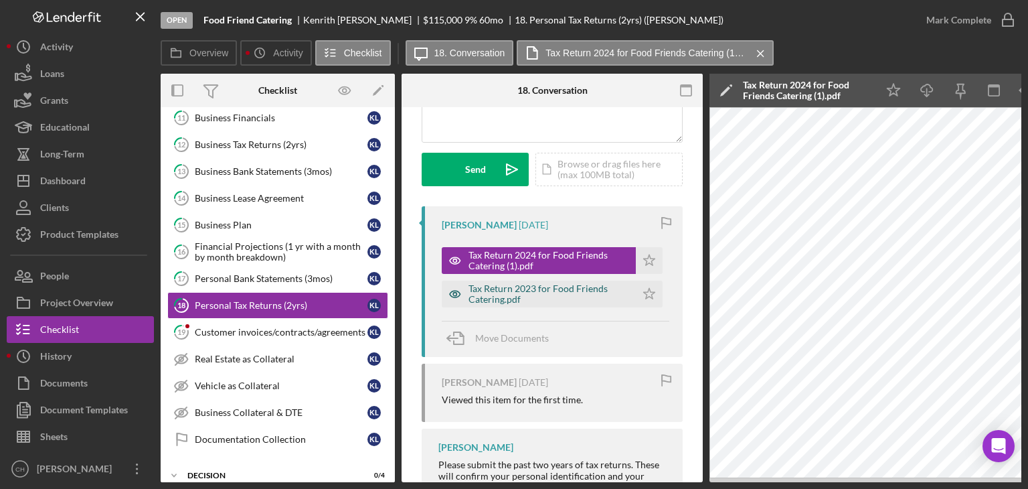
click at [554, 292] on div "Tax Return 2023 for Food Friends Catering.pdf" at bounding box center [549, 293] width 161 height 21
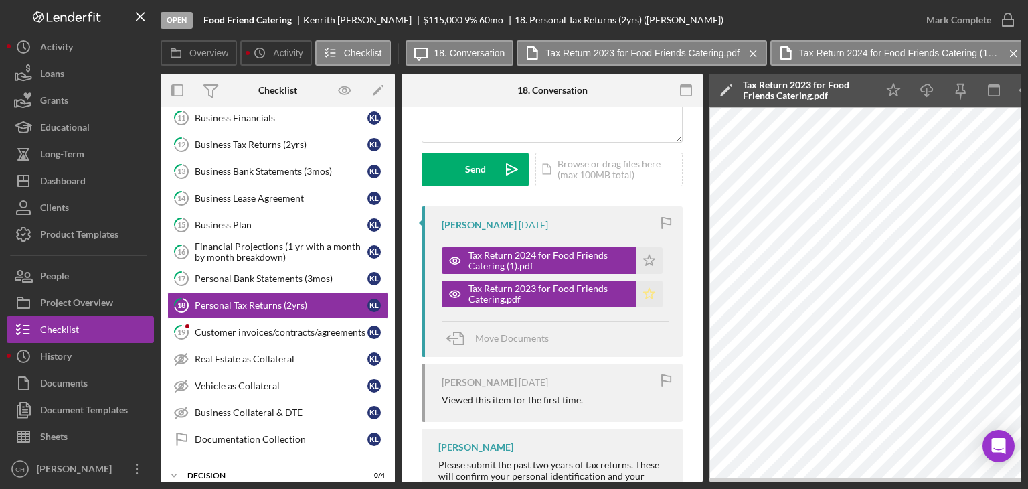
click at [644, 297] on polygon "button" at bounding box center [649, 293] width 11 height 11
click at [643, 255] on icon "Icon/Star" at bounding box center [649, 260] width 27 height 27
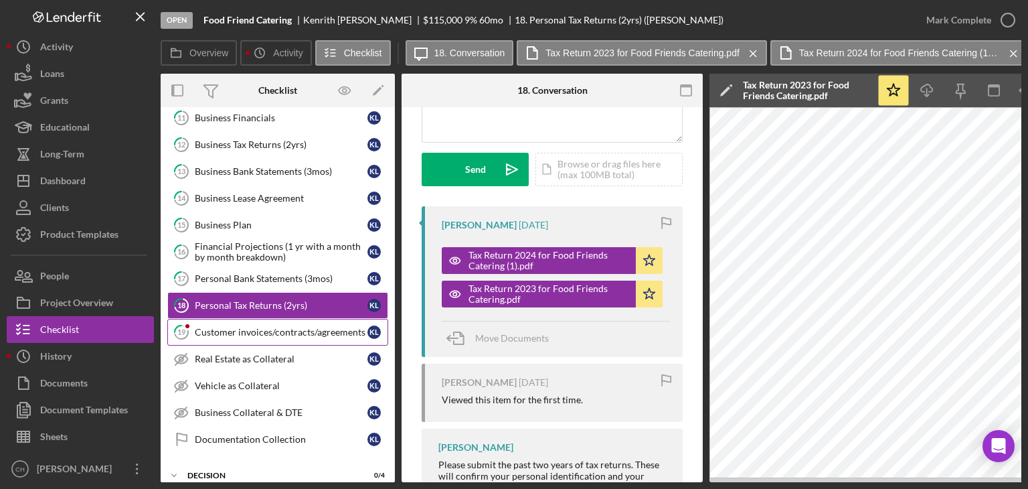
drag, startPoint x: 265, startPoint y: 332, endPoint x: 218, endPoint y: 325, distance: 48.0
click at [218, 327] on div "Customer invoices/contracts/agreements" at bounding box center [281, 332] width 173 height 11
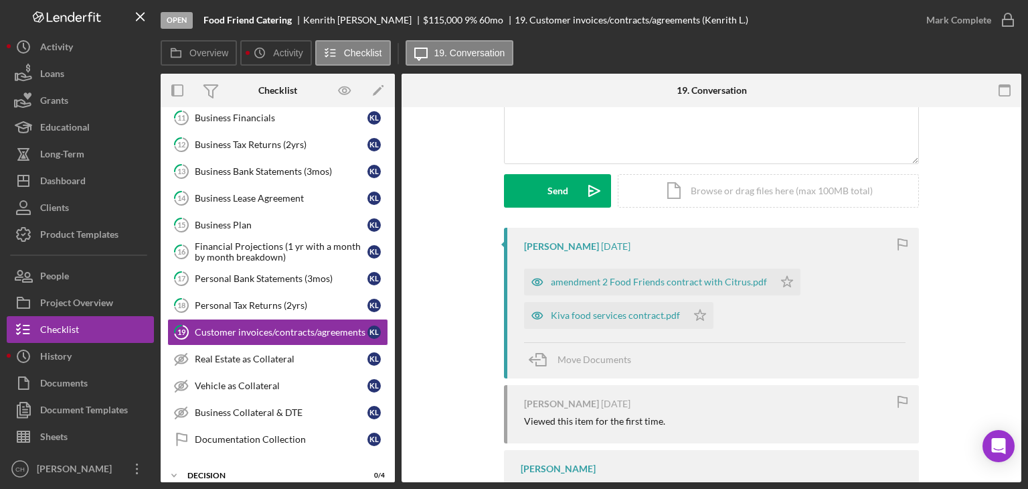
scroll to position [143, 0]
click at [779, 287] on icon "Icon/Star" at bounding box center [787, 280] width 27 height 27
click at [693, 312] on icon "Icon/Star" at bounding box center [700, 314] width 27 height 27
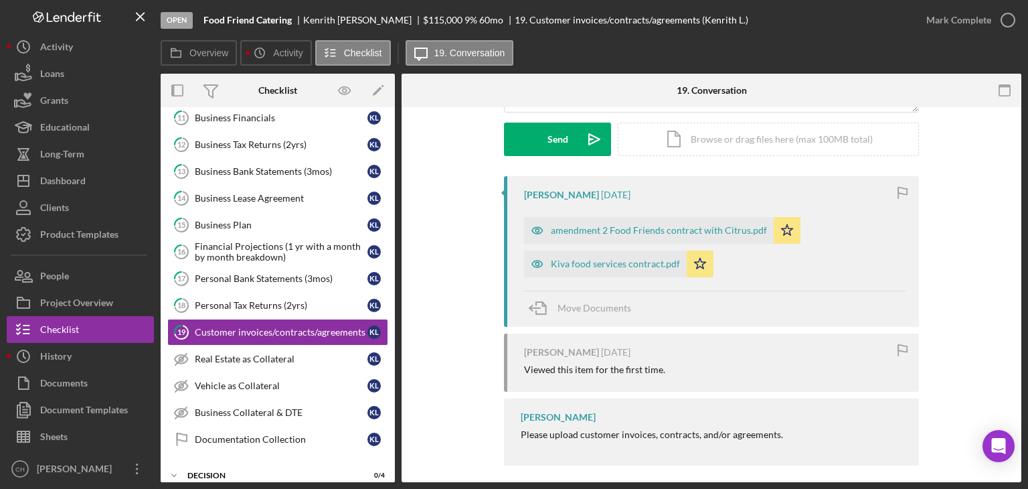
scroll to position [203, 0]
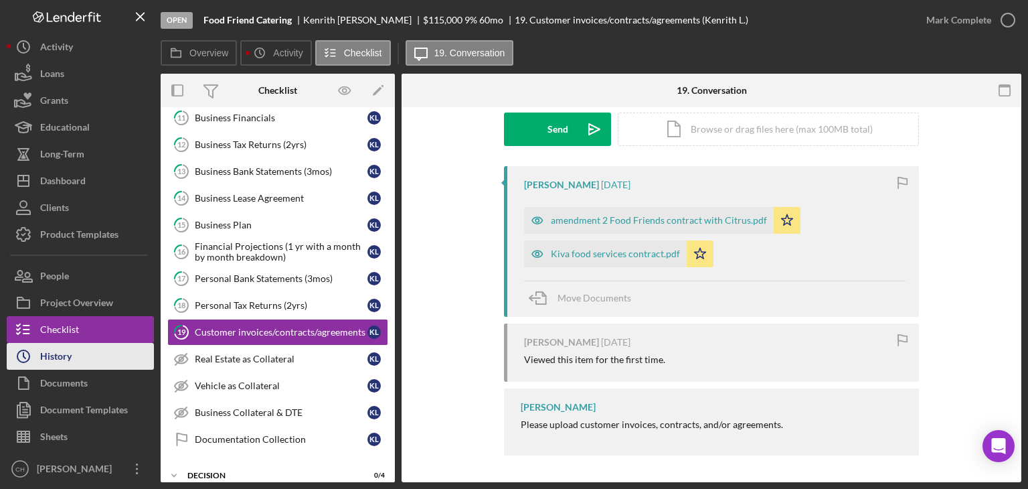
click at [69, 362] on div "History" at bounding box center [55, 358] width 31 height 30
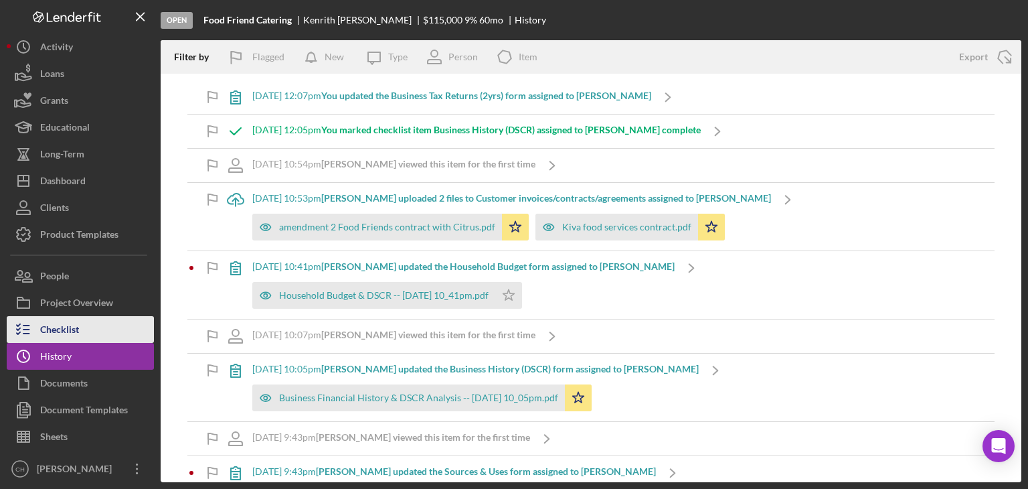
click at [94, 333] on button "Checklist" at bounding box center [80, 329] width 147 height 27
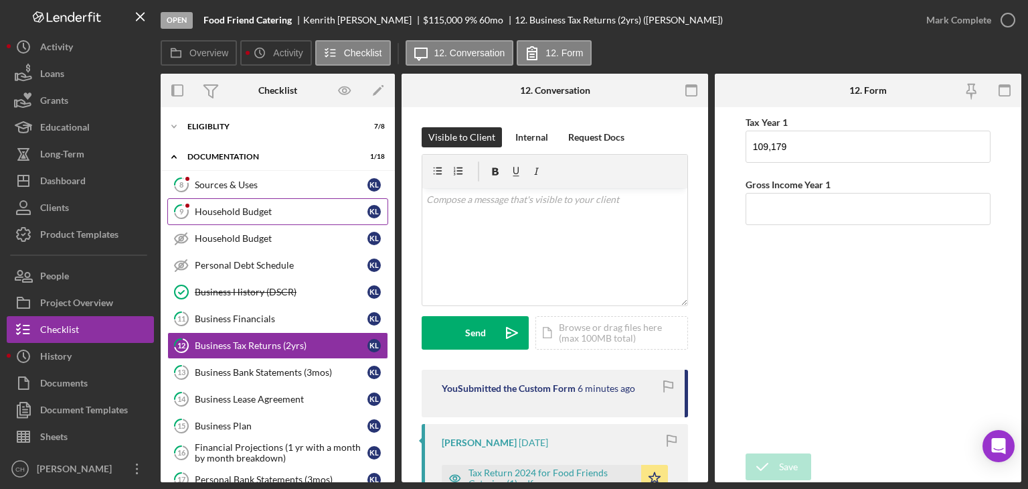
click at [221, 212] on div "Household Budget" at bounding box center [281, 211] width 173 height 11
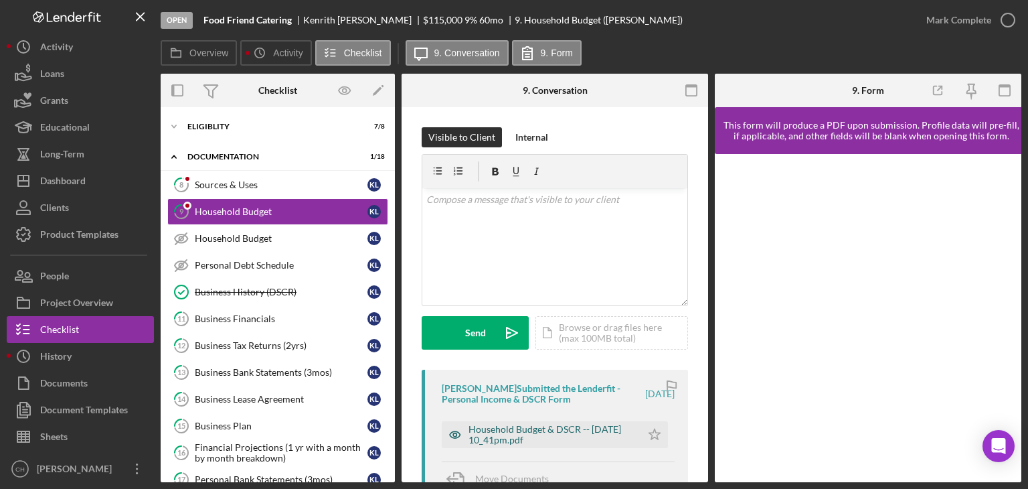
click at [501, 435] on div "Household Budget & DSCR -- [DATE] 10_41pm.pdf" at bounding box center [552, 434] width 166 height 21
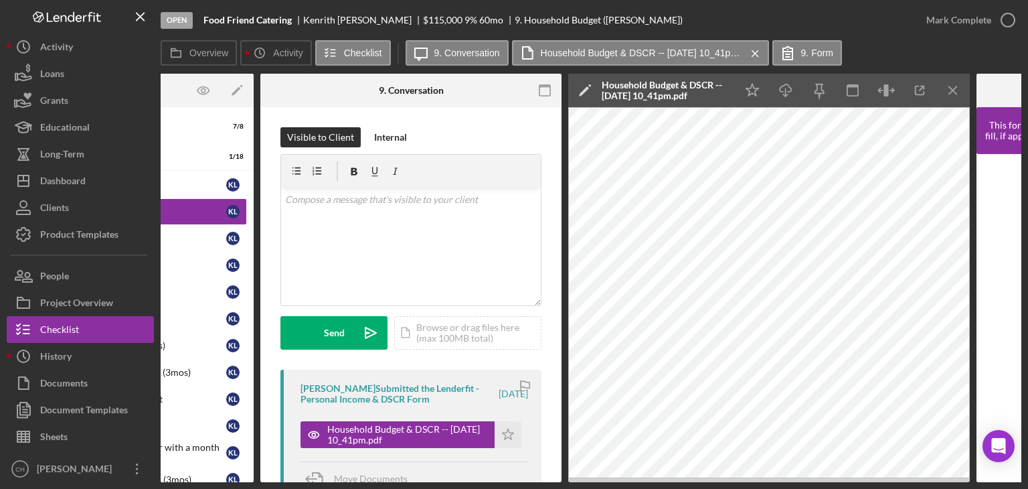
scroll to position [0, 151]
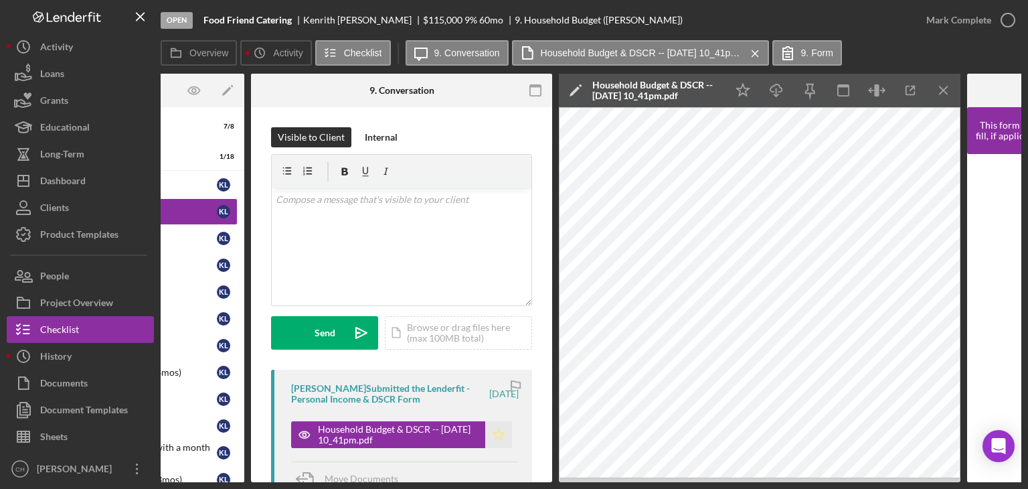
click at [501, 434] on icon "Icon/Star" at bounding box center [498, 434] width 27 height 27
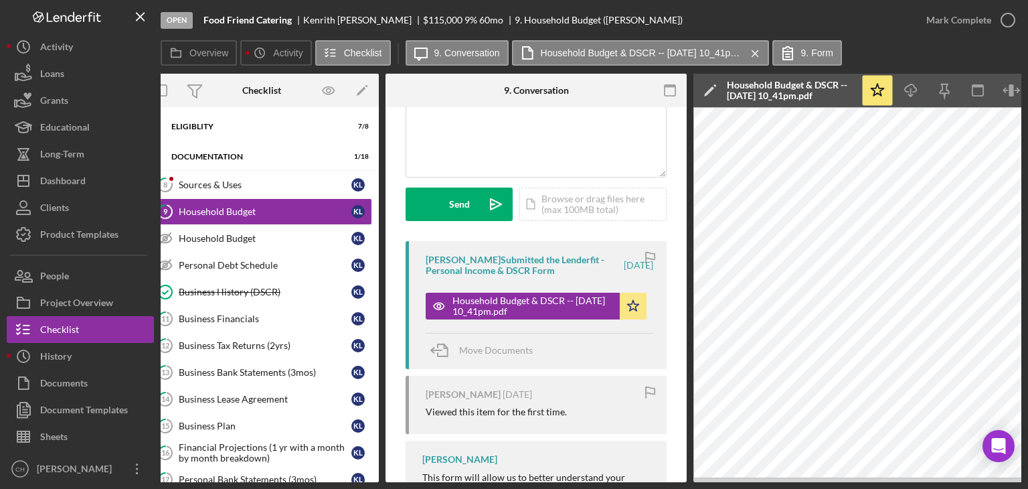
scroll to position [0, 0]
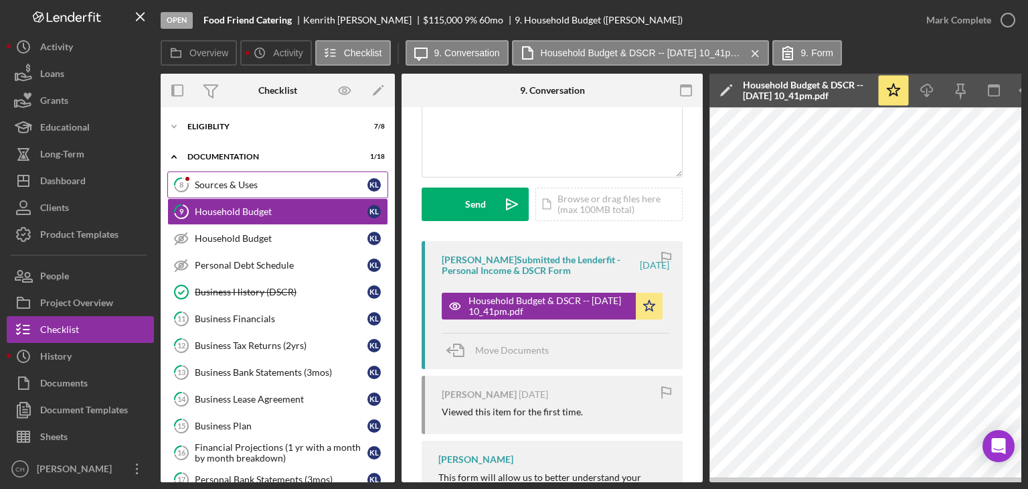
click at [209, 182] on div "Sources & Uses" at bounding box center [281, 184] width 173 height 11
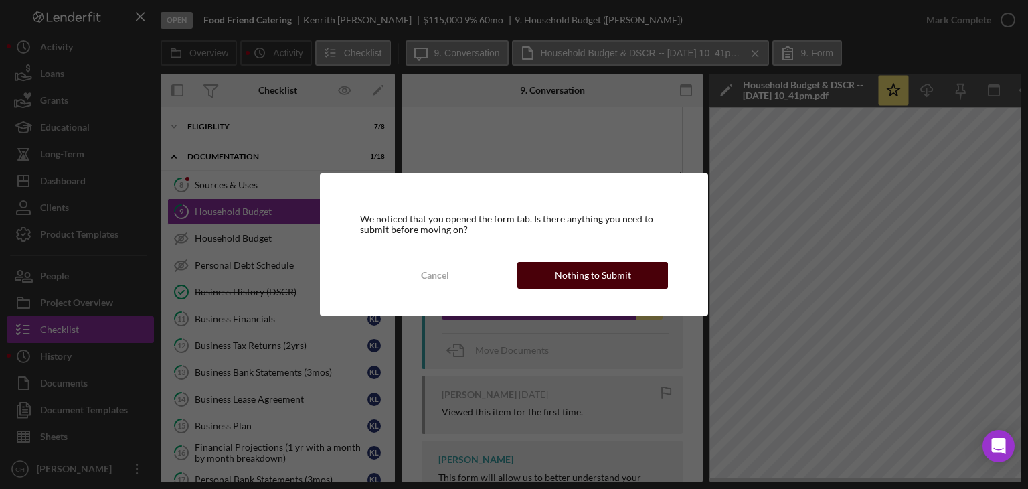
click at [578, 278] on div "Nothing to Submit" at bounding box center [593, 275] width 76 height 27
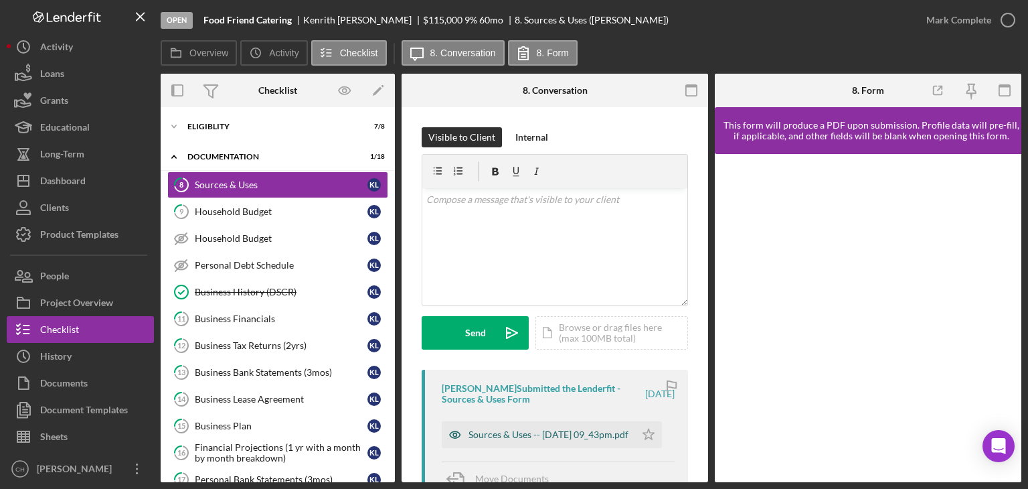
click at [539, 434] on div "Sources & Uses -- [DATE] 09_43pm.pdf" at bounding box center [549, 434] width 160 height 11
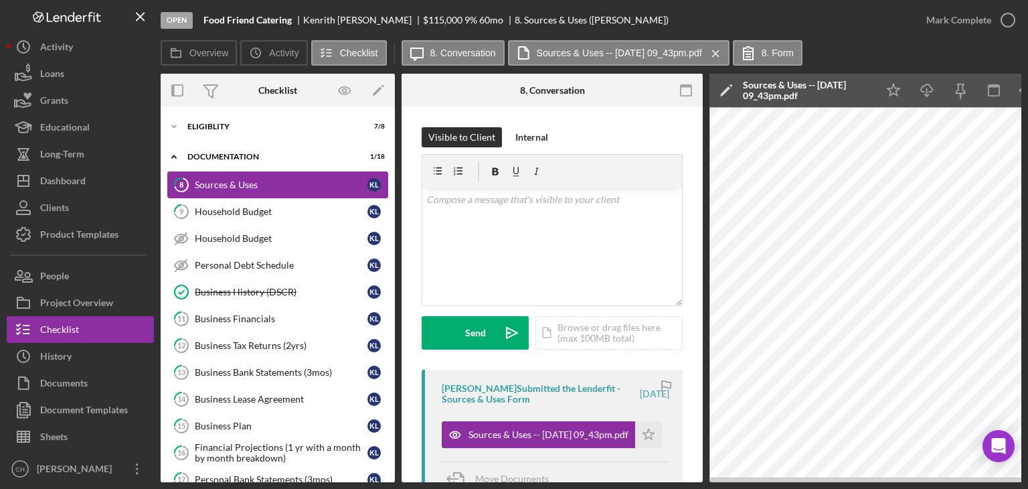
click at [211, 179] on div "Sources & Uses" at bounding box center [281, 184] width 173 height 11
click at [646, 435] on icon "Icon/Star" at bounding box center [648, 434] width 27 height 27
drag, startPoint x: 699, startPoint y: 263, endPoint x: 705, endPoint y: 299, distance: 36.0
click at [705, 299] on div "Overview Internal Workflow Stage Open Icon/Dropdown Arrow Archive (can unarchiv…" at bounding box center [591, 278] width 861 height 408
click at [227, 209] on div "Household Budget" at bounding box center [281, 211] width 173 height 11
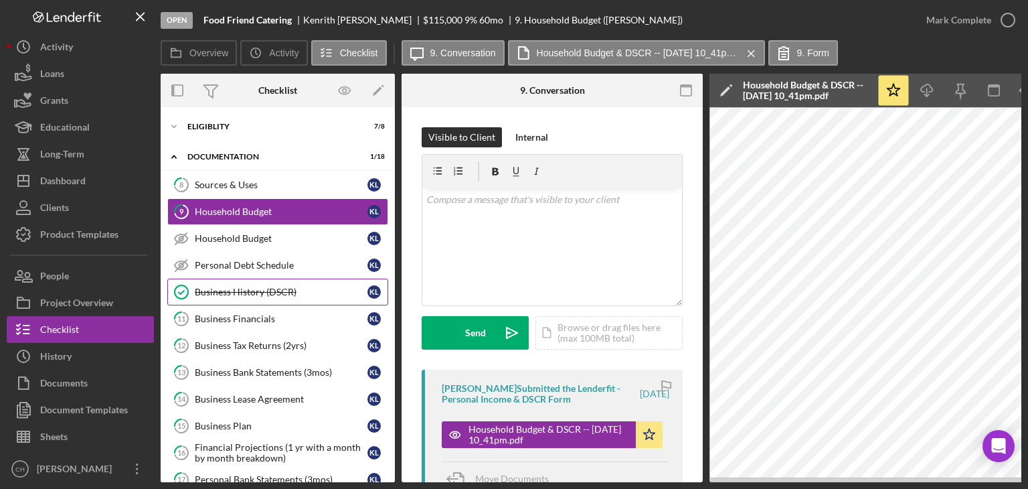
click at [263, 290] on div "Business History (DSCR)" at bounding box center [281, 291] width 173 height 11
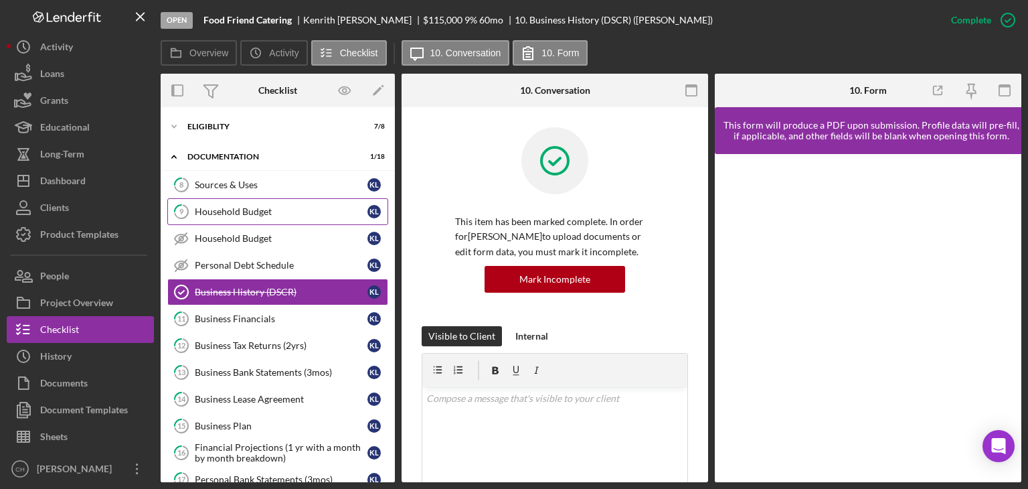
click at [236, 206] on div "Household Budget" at bounding box center [281, 211] width 173 height 11
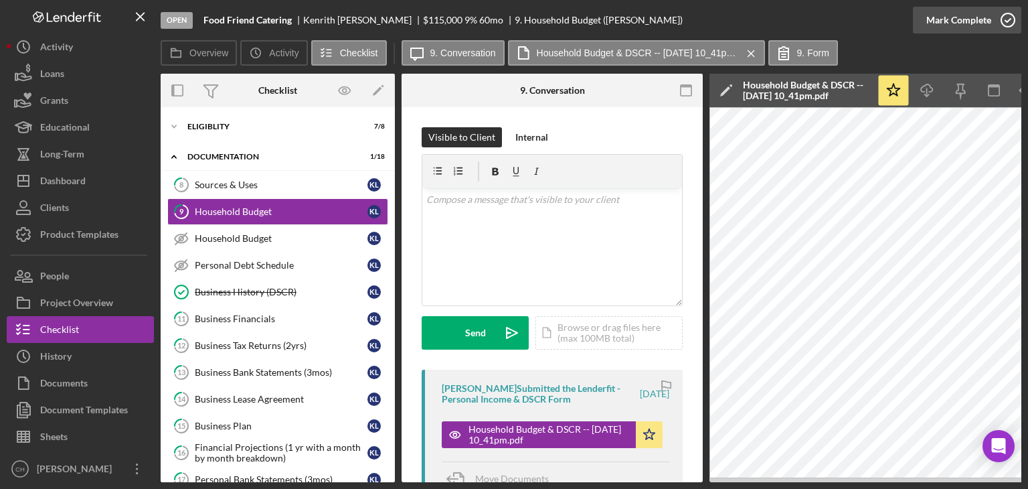
click at [938, 24] on div "Mark Complete" at bounding box center [958, 20] width 65 height 27
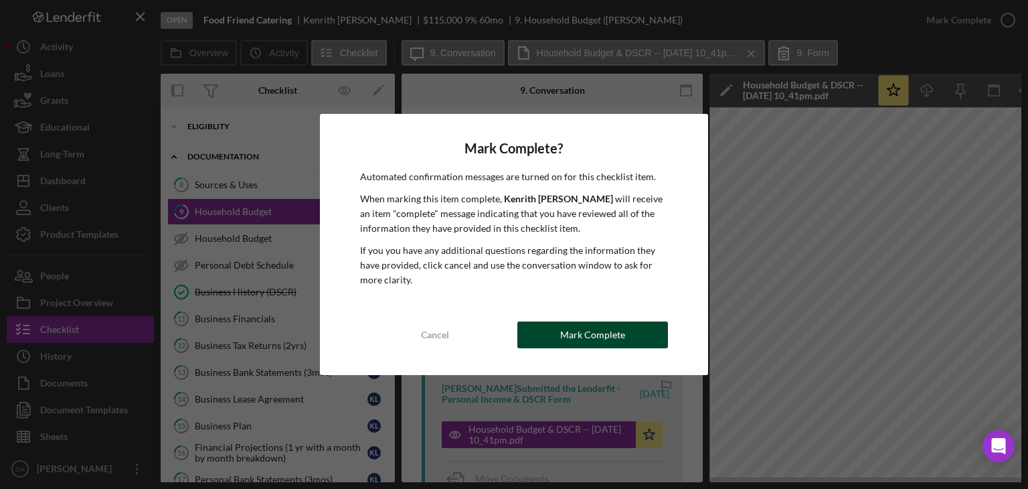
click at [589, 335] on div "Mark Complete" at bounding box center [592, 334] width 65 height 27
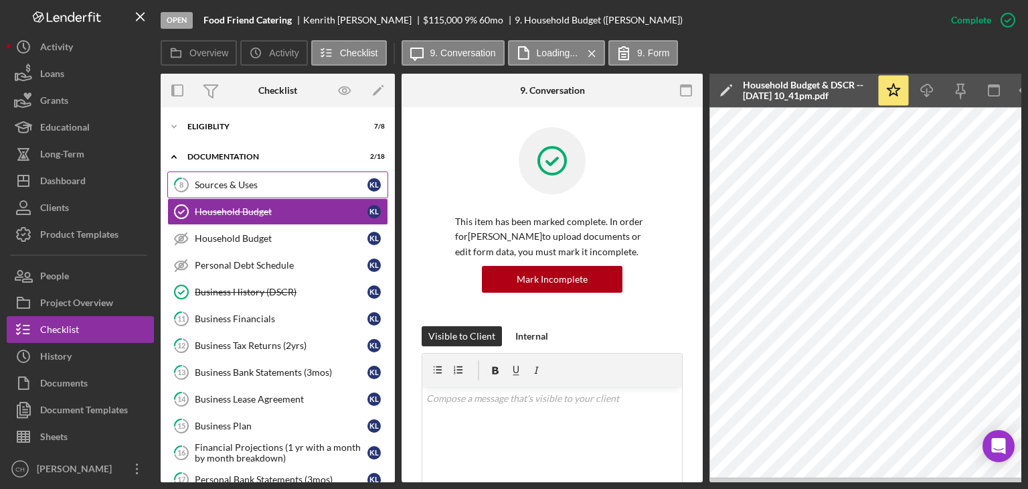
click at [224, 182] on div "Sources & Uses" at bounding box center [281, 184] width 173 height 11
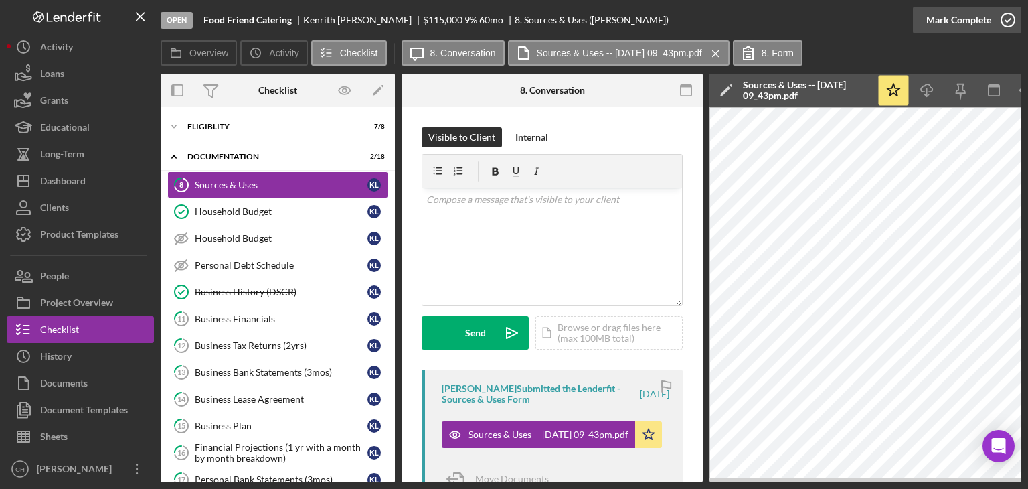
click at [929, 25] on div "Mark Complete" at bounding box center [958, 20] width 65 height 27
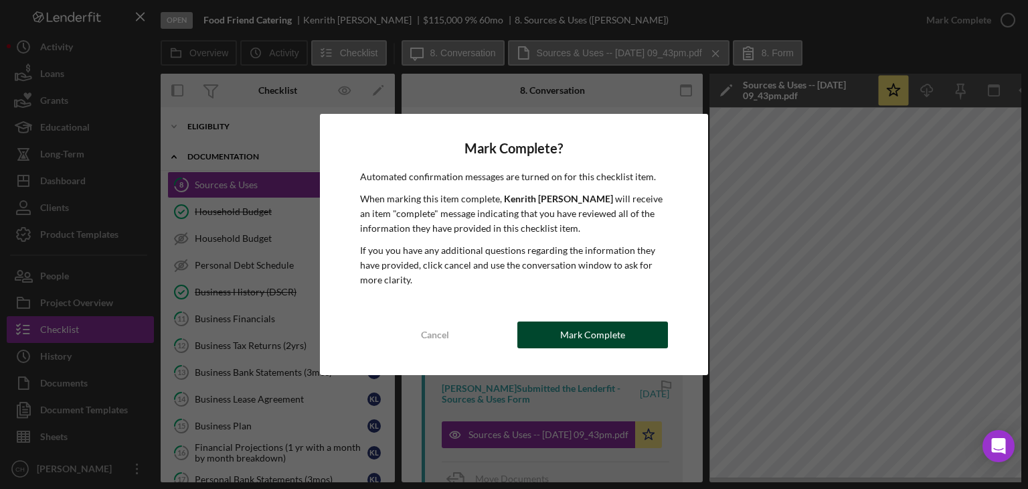
click at [553, 339] on button "Mark Complete" at bounding box center [592, 334] width 151 height 27
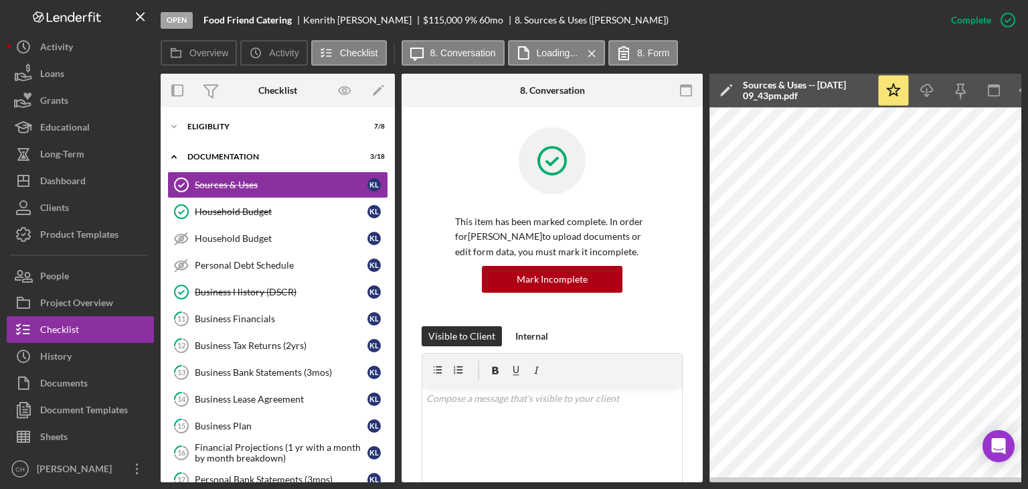
drag, startPoint x: 395, startPoint y: 181, endPoint x: 396, endPoint y: 194, distance: 13.5
click at [396, 194] on div "Overview Internal Workflow Stage Open Icon/Dropdown Arrow Archive (can unarchiv…" at bounding box center [591, 278] width 861 height 408
click at [222, 319] on div "Business Financials" at bounding box center [281, 318] width 173 height 11
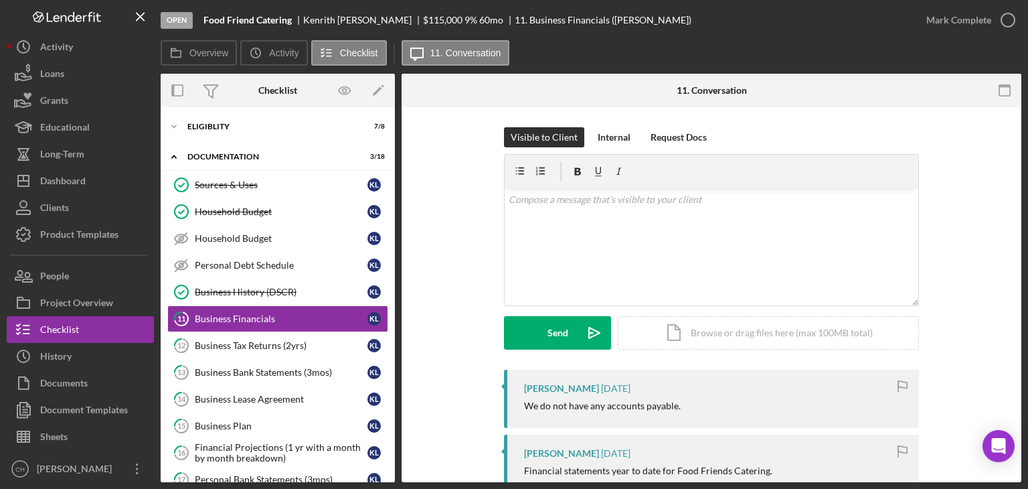
drag, startPoint x: 1017, startPoint y: 126, endPoint x: 1018, endPoint y: 151, distance: 24.8
click at [1018, 151] on div "11 Business Financials Visible to Client Internal Request Docs v Color teal Col…" at bounding box center [712, 294] width 620 height 375
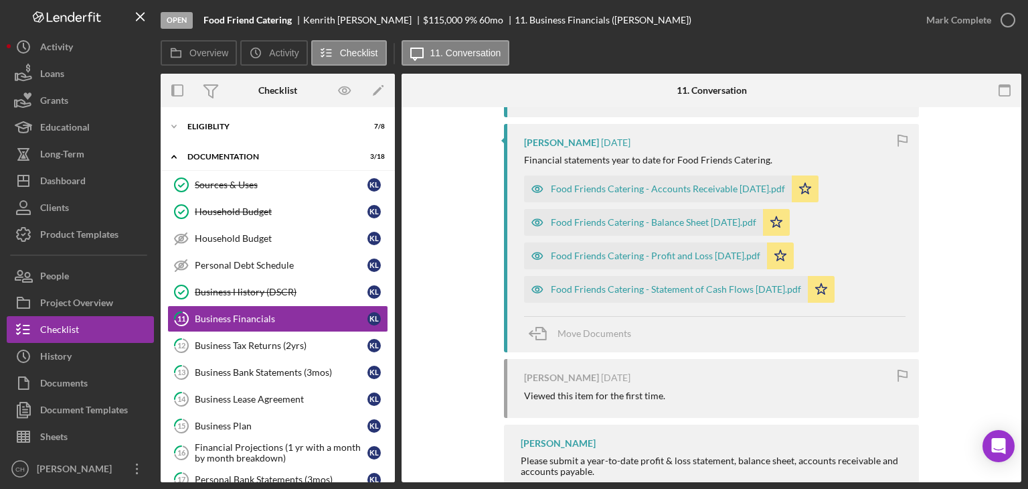
scroll to position [309, 0]
click at [215, 315] on div "Business Financials" at bounding box center [281, 318] width 173 height 11
click at [244, 317] on div "Business Financials" at bounding box center [281, 318] width 173 height 11
click at [214, 313] on div "Business Financials" at bounding box center [281, 318] width 173 height 11
click at [924, 19] on button "Mark Complete" at bounding box center [967, 20] width 108 height 27
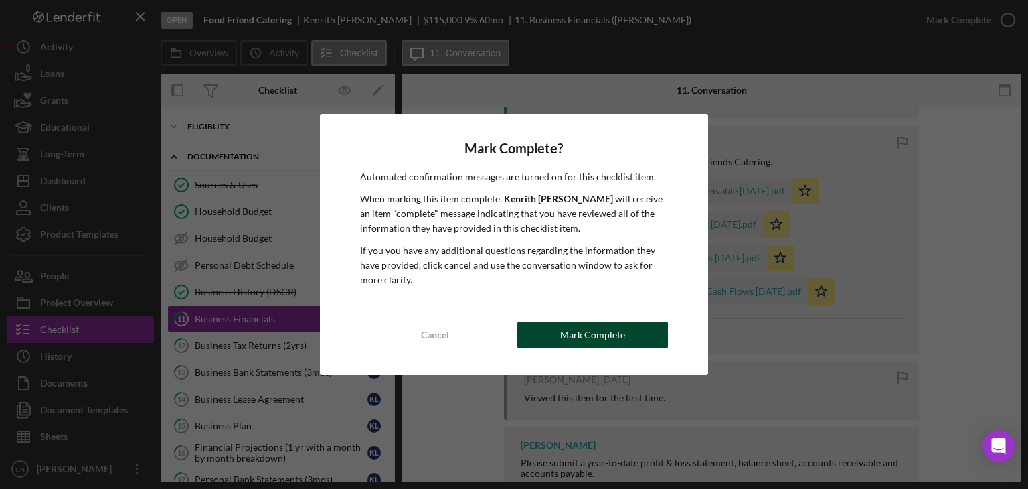
click at [546, 333] on button "Mark Complete" at bounding box center [592, 334] width 151 height 27
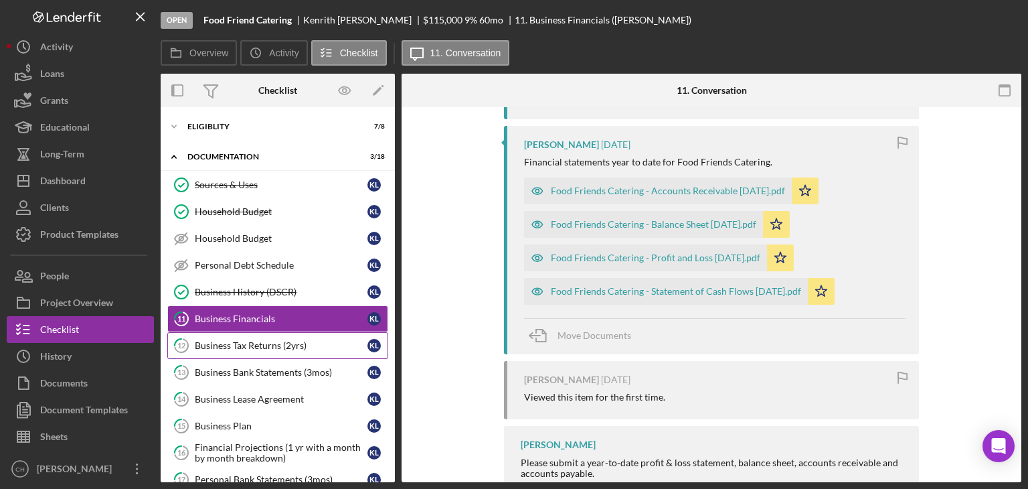
scroll to position [539, 0]
click at [214, 345] on div "Business Tax Returns (2yrs)" at bounding box center [281, 345] width 173 height 11
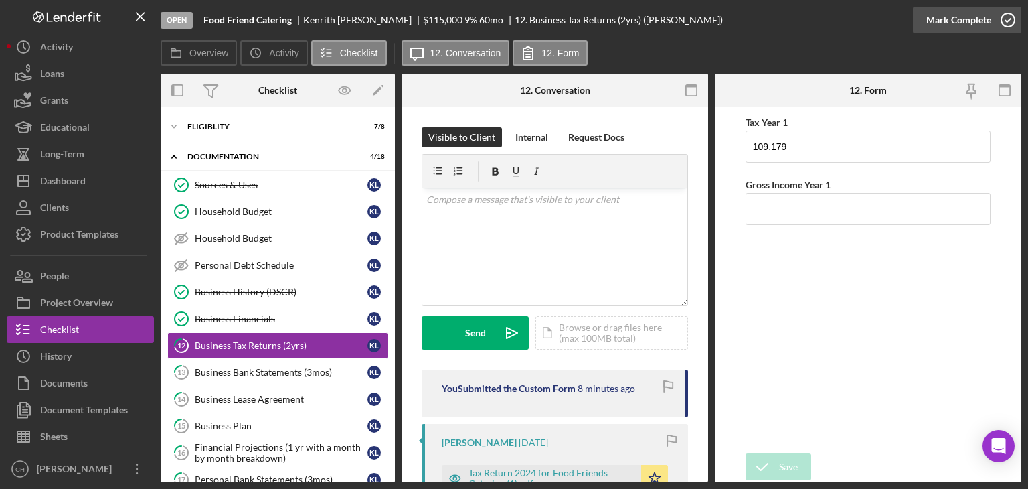
click at [936, 19] on div "Mark Complete" at bounding box center [958, 20] width 65 height 27
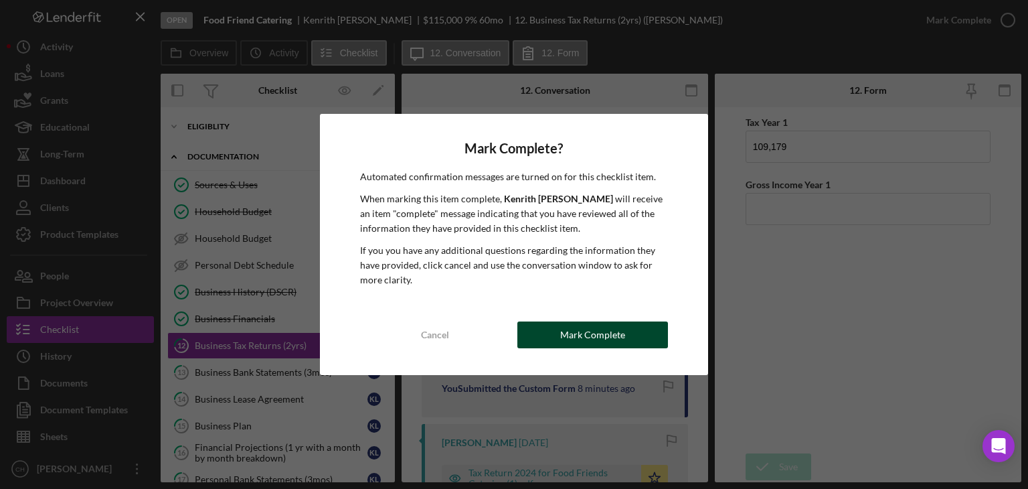
click at [558, 335] on button "Mark Complete" at bounding box center [592, 334] width 151 height 27
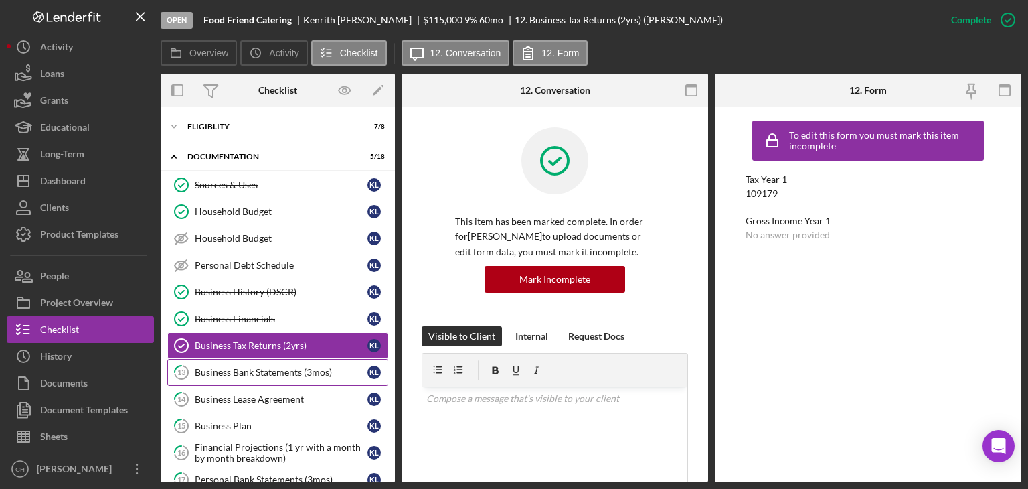
click at [266, 372] on div "Business Bank Statements (3mos)" at bounding box center [281, 372] width 173 height 11
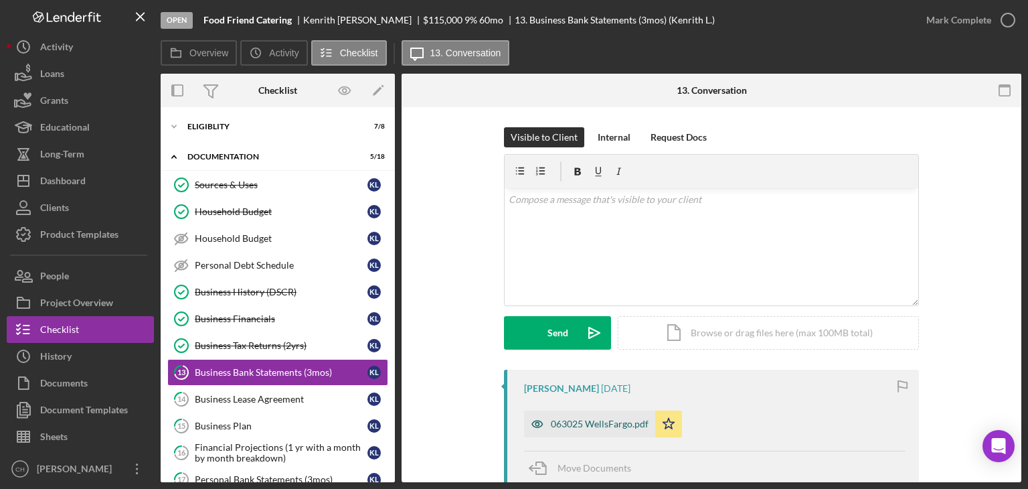
click at [576, 425] on div "063025 WellsFargo.pdf" at bounding box center [600, 423] width 98 height 11
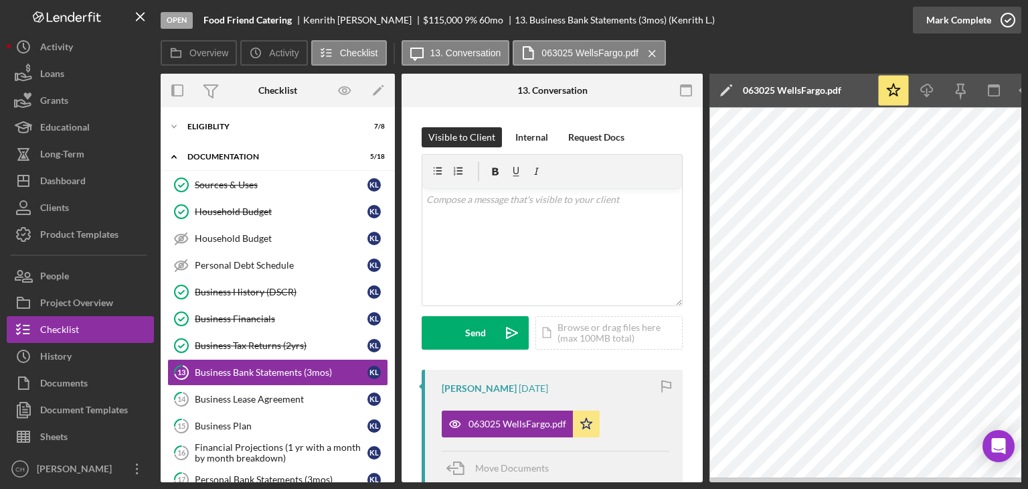
click at [950, 17] on div "Mark Complete" at bounding box center [958, 20] width 65 height 27
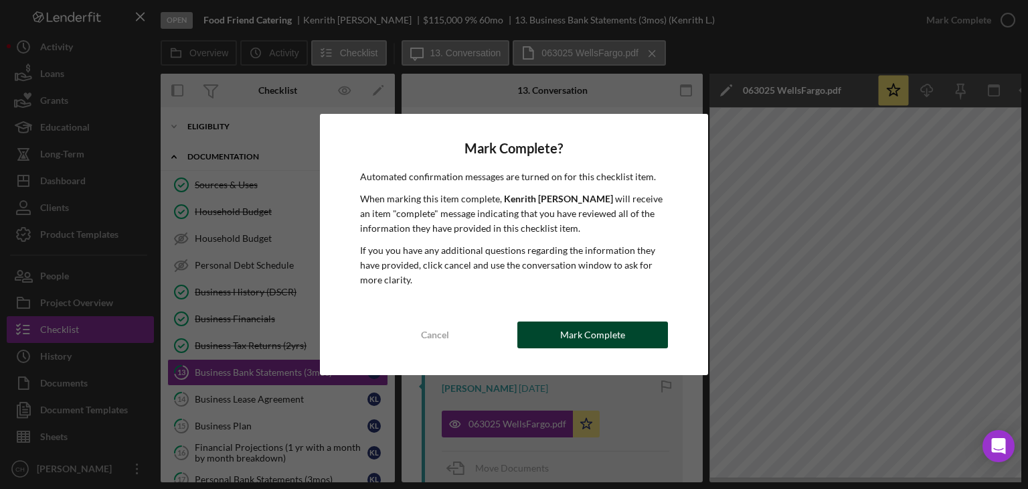
click at [543, 324] on button "Mark Complete" at bounding box center [592, 334] width 151 height 27
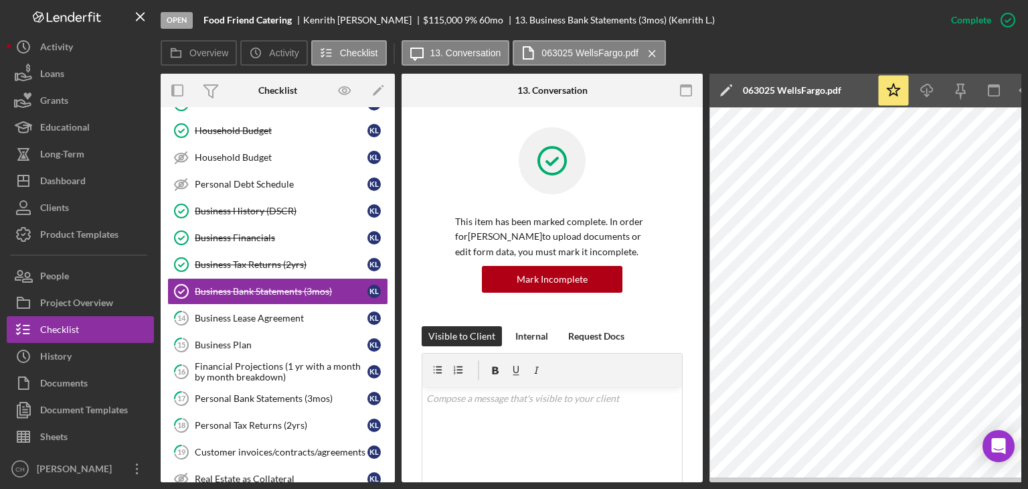
scroll to position [86, 0]
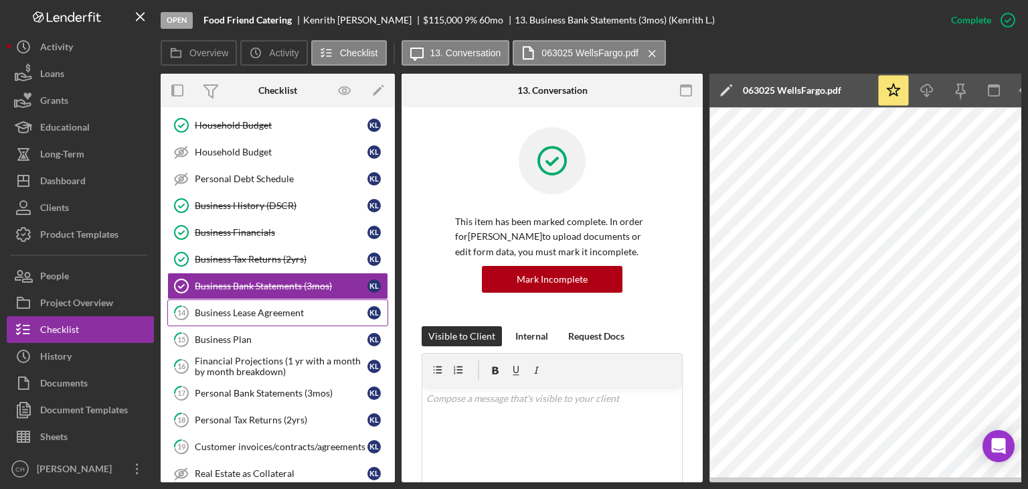
click at [224, 314] on div "Business Lease Agreement" at bounding box center [281, 312] width 173 height 11
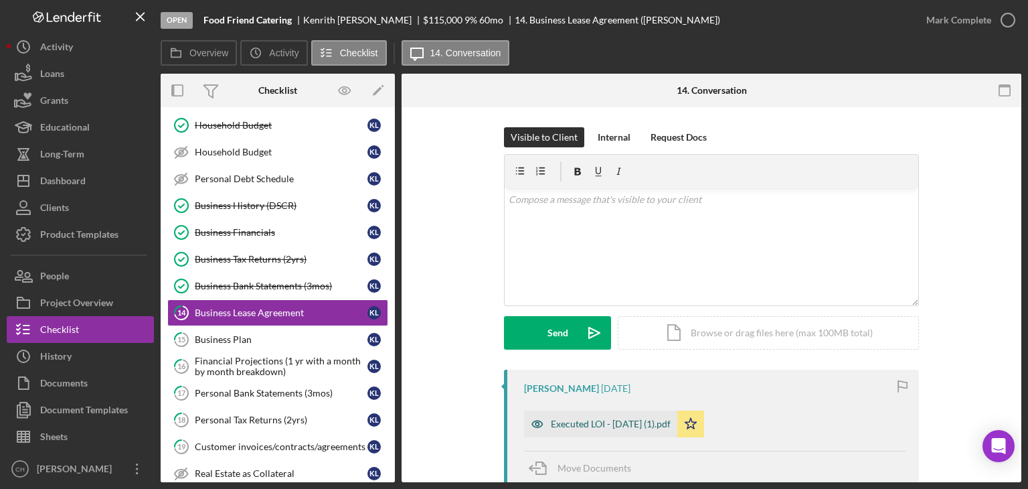
click at [606, 420] on div "Executed LOI - [DATE] (1).pdf" at bounding box center [611, 423] width 120 height 11
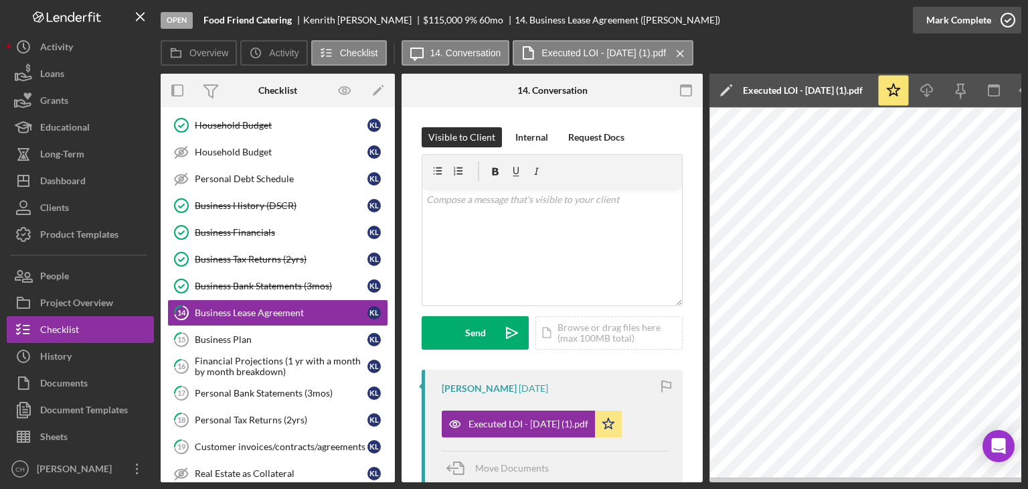
click at [943, 14] on div "Mark Complete" at bounding box center [958, 20] width 65 height 27
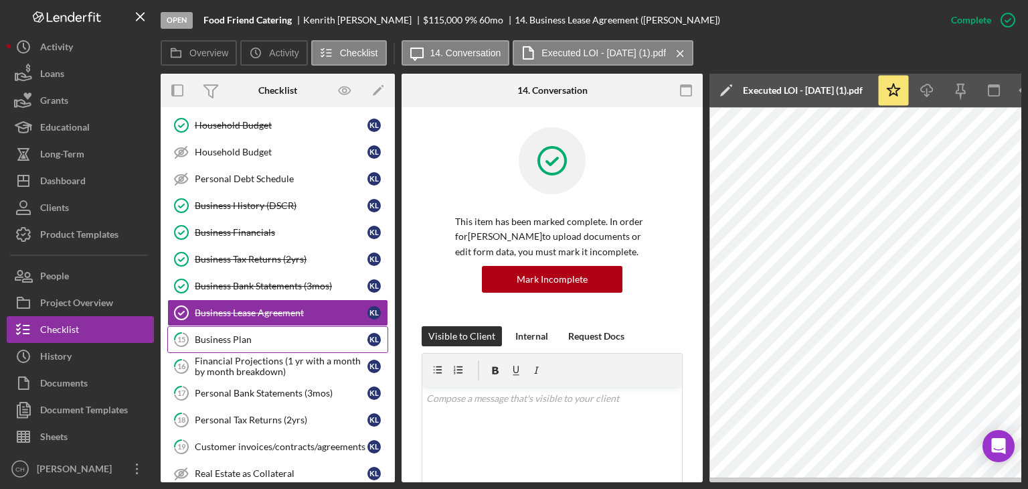
click at [218, 336] on div "Business Plan" at bounding box center [281, 339] width 173 height 11
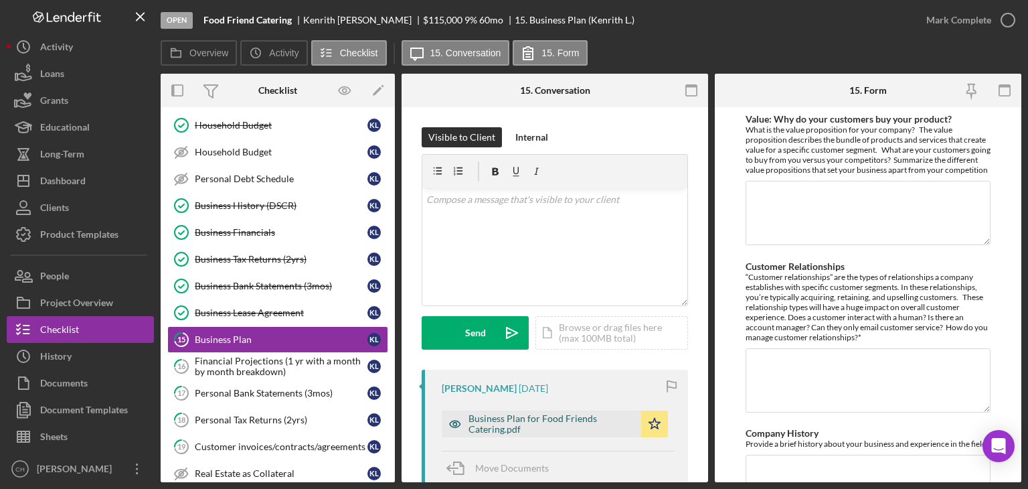
click at [521, 426] on div "Business Plan for Food Friends Catering.pdf" at bounding box center [552, 423] width 166 height 21
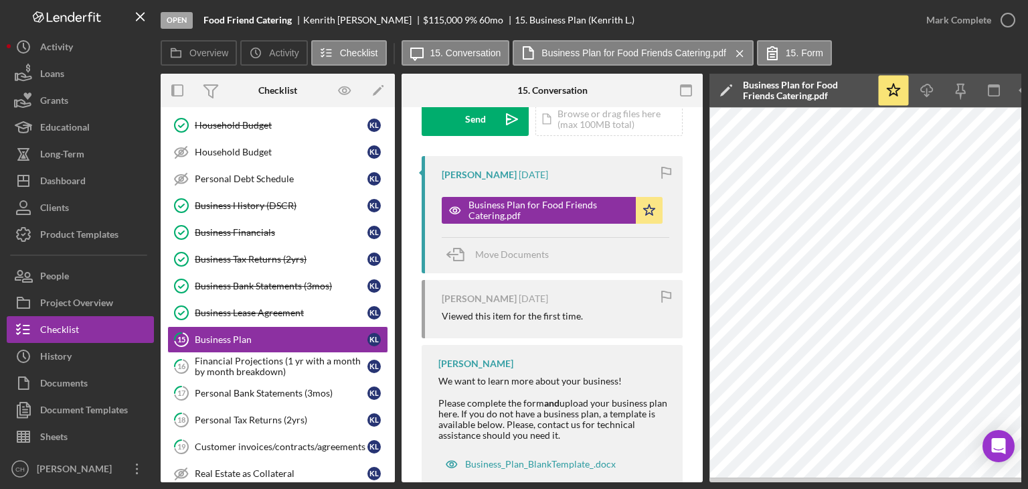
scroll to position [181, 0]
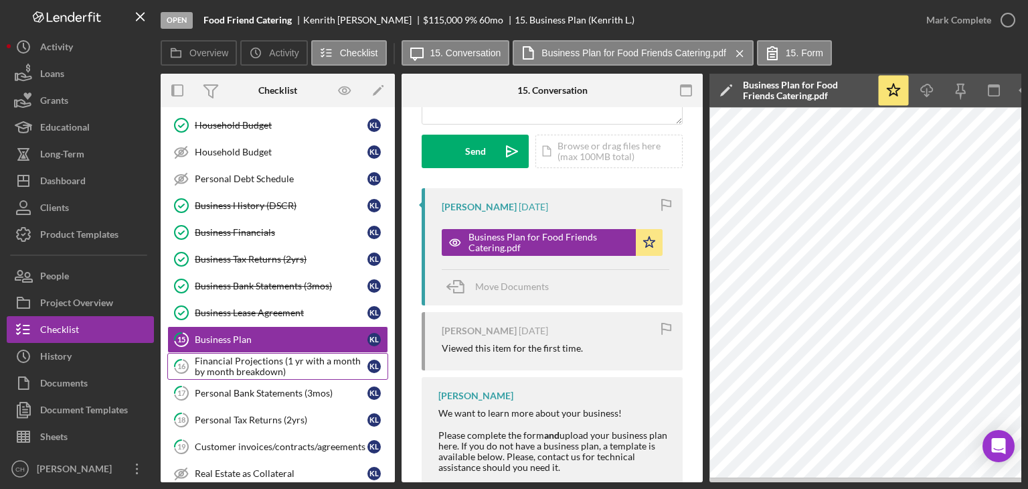
click at [236, 373] on div "Financial Projections (1 yr with a month by month breakdown)" at bounding box center [281, 365] width 173 height 21
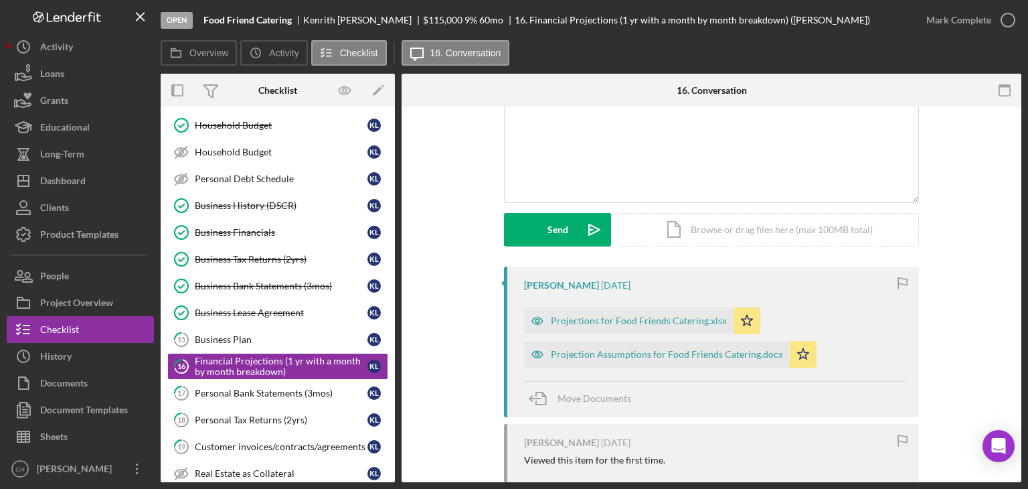
scroll to position [96, 0]
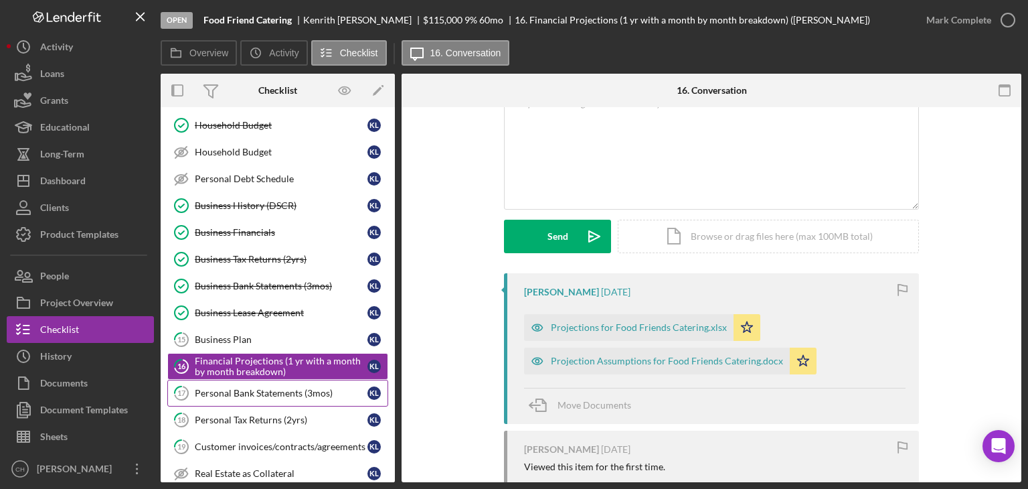
click at [277, 390] on div "Personal Bank Statements (3mos)" at bounding box center [281, 393] width 173 height 11
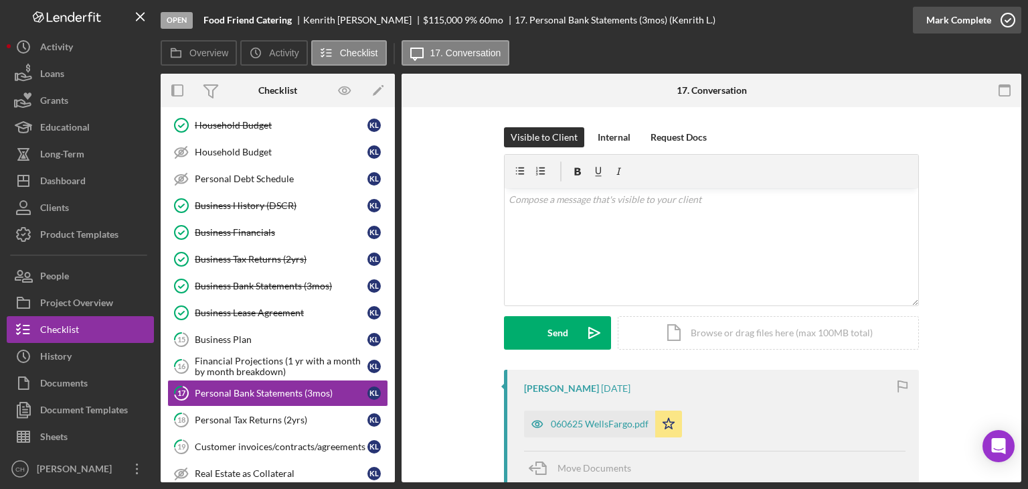
click at [963, 19] on div "Mark Complete" at bounding box center [958, 20] width 65 height 27
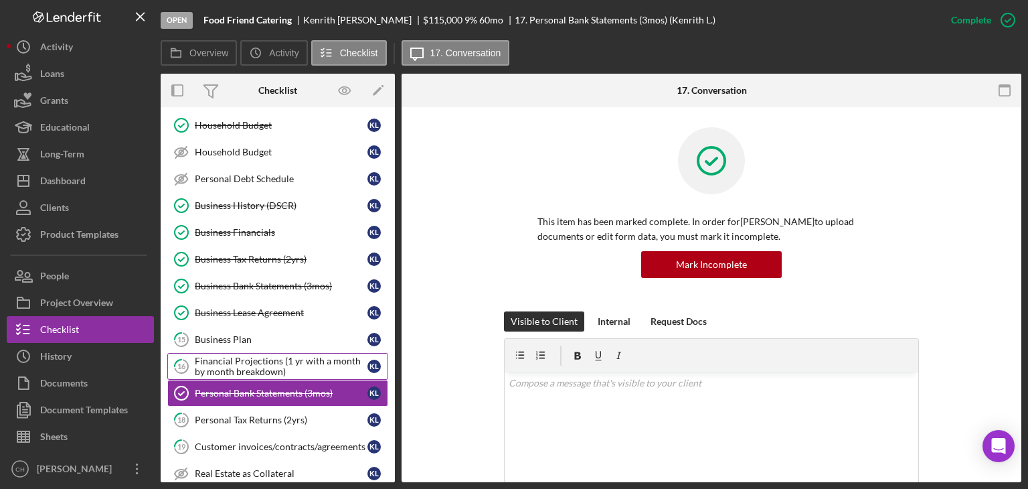
click at [272, 361] on div "Financial Projections (1 yr with a month by month breakdown)" at bounding box center [281, 365] width 173 height 21
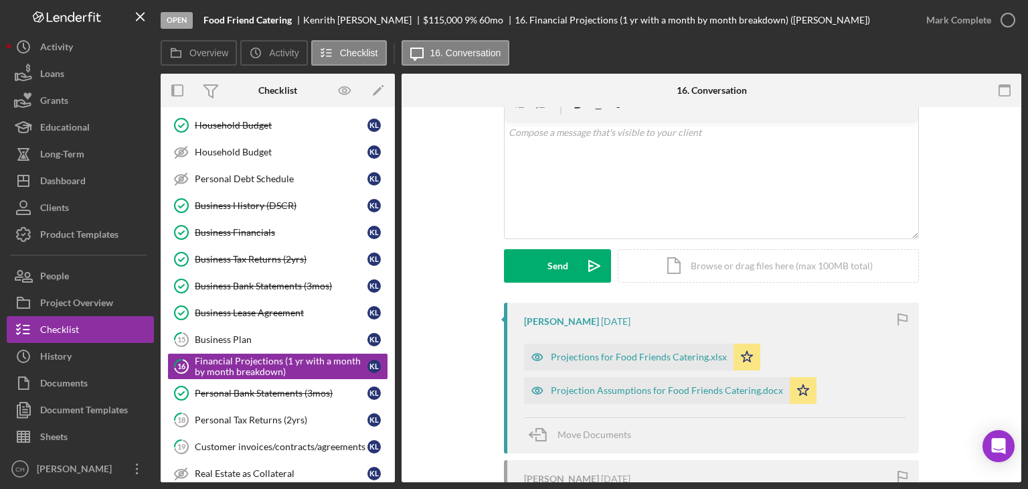
scroll to position [19, 0]
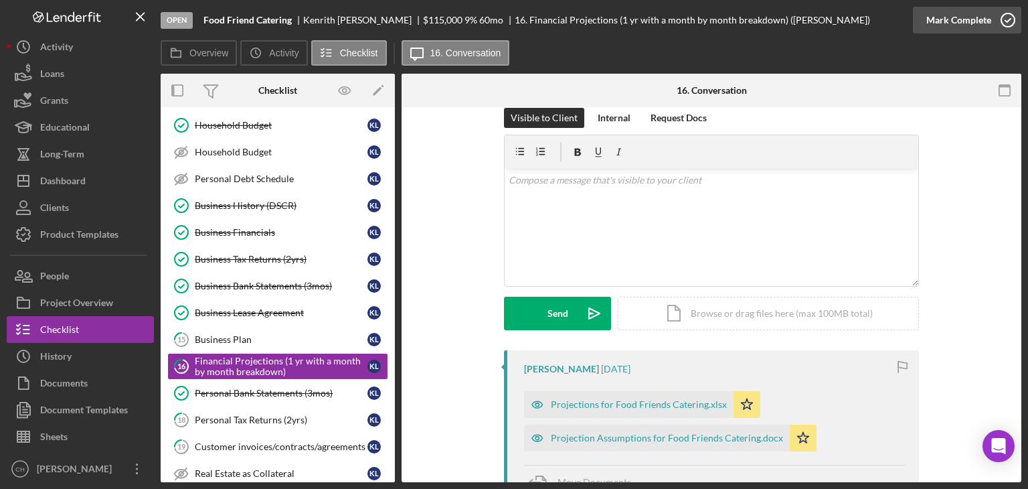
click at [946, 15] on div "Mark Complete" at bounding box center [958, 20] width 65 height 27
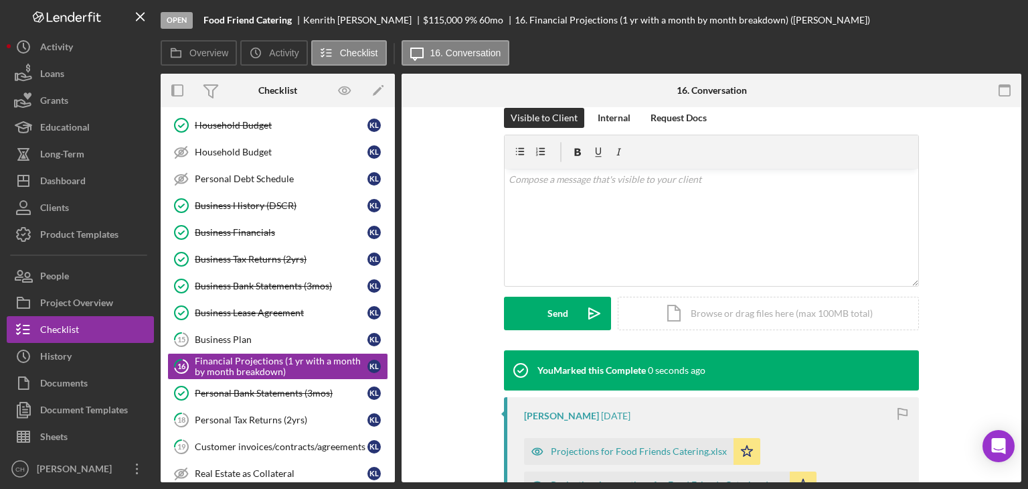
scroll to position [203, 0]
click at [242, 334] on div "Business Plan" at bounding box center [281, 339] width 173 height 11
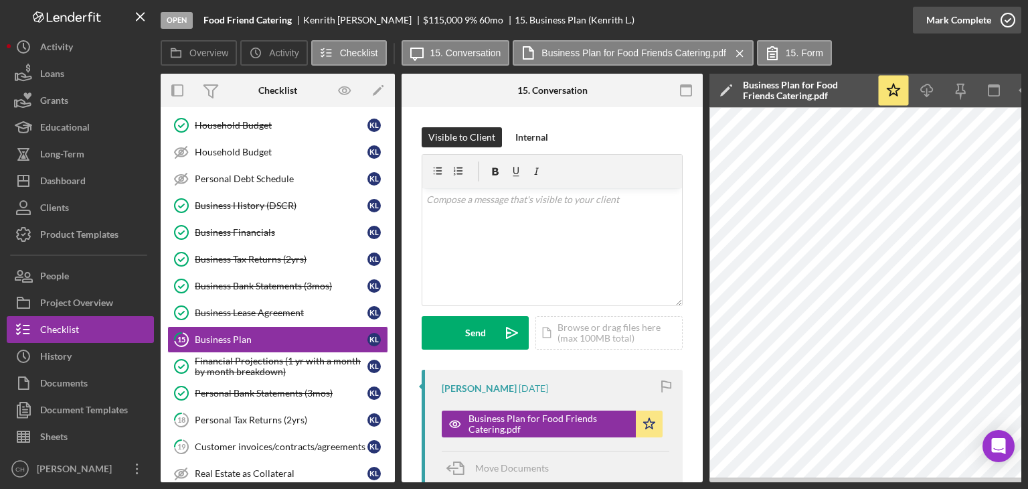
click at [959, 23] on div "Mark Complete" at bounding box center [958, 20] width 65 height 27
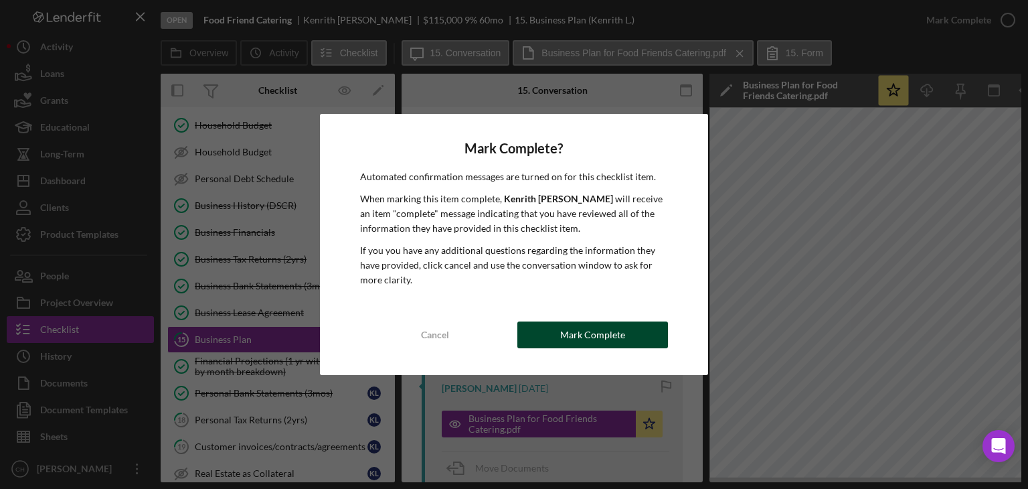
click at [589, 337] on div "Mark Complete" at bounding box center [592, 334] width 65 height 27
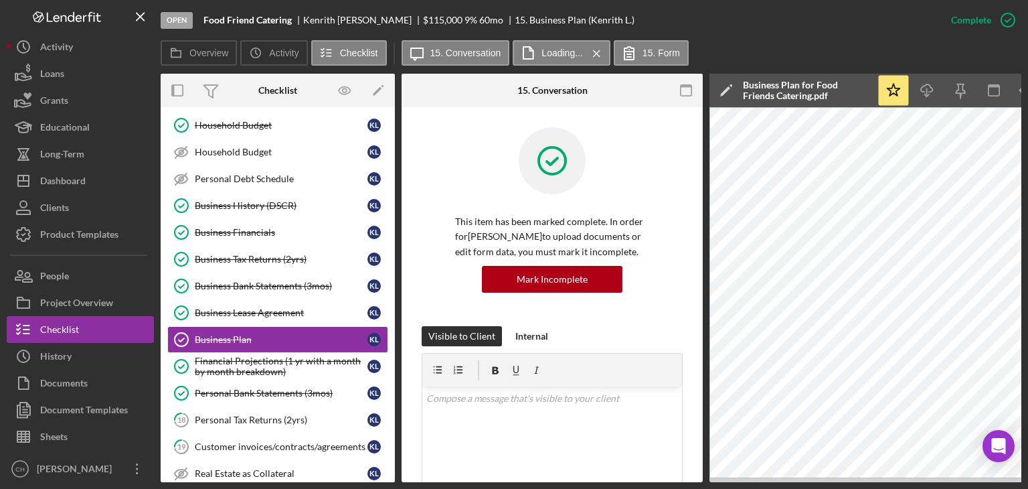
drag, startPoint x: 391, startPoint y: 177, endPoint x: 400, endPoint y: 260, distance: 82.9
click at [400, 260] on div "Overview Internal Workflow Stage Open Icon/Dropdown Arrow Archive (can unarchiv…" at bounding box center [591, 278] width 861 height 408
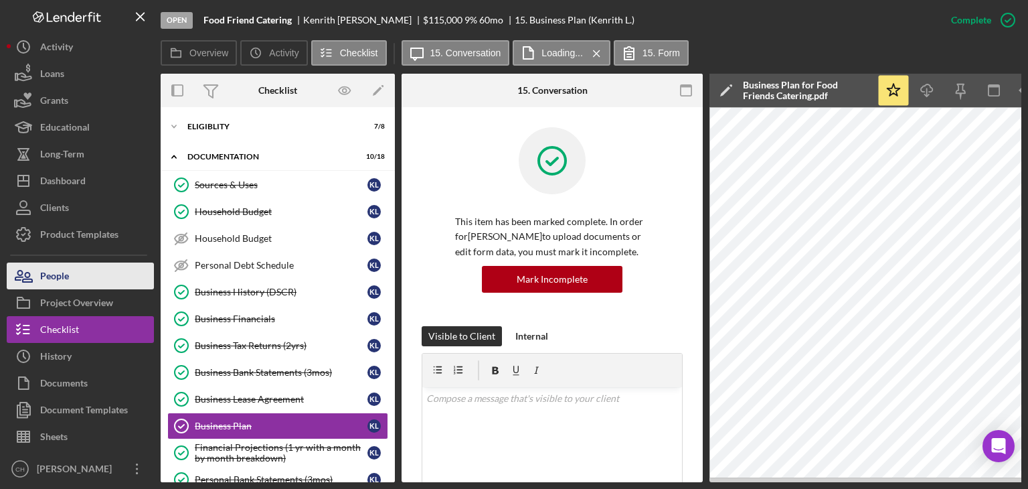
click at [75, 279] on button "People" at bounding box center [80, 275] width 147 height 27
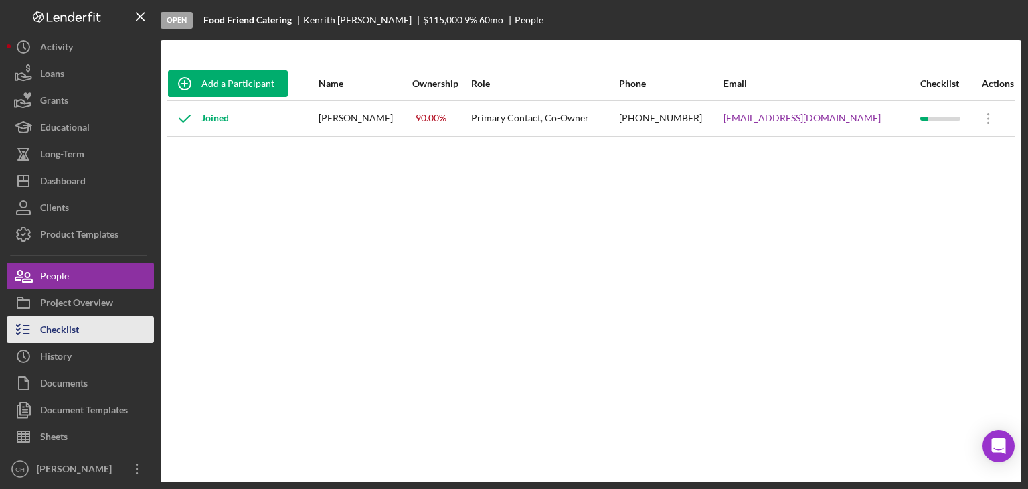
click at [81, 336] on button "Checklist" at bounding box center [80, 329] width 147 height 27
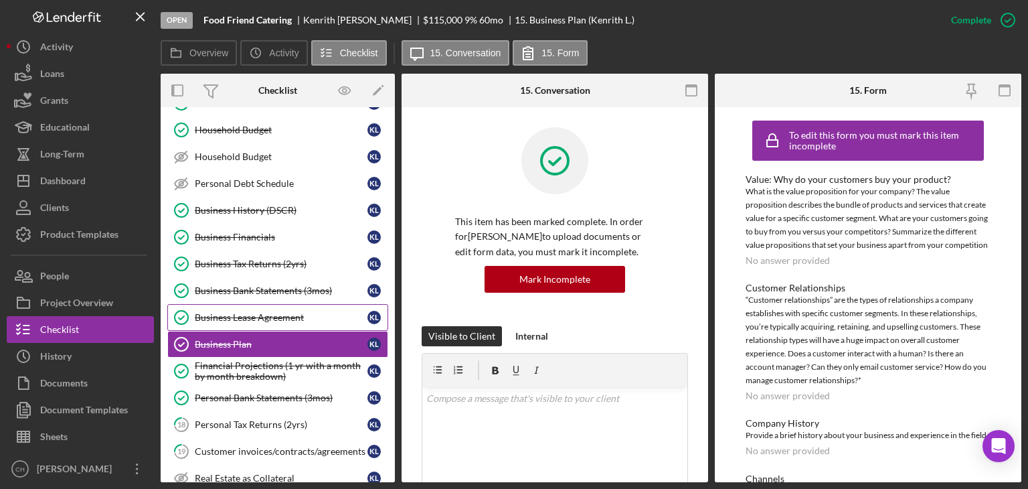
scroll to position [128, 0]
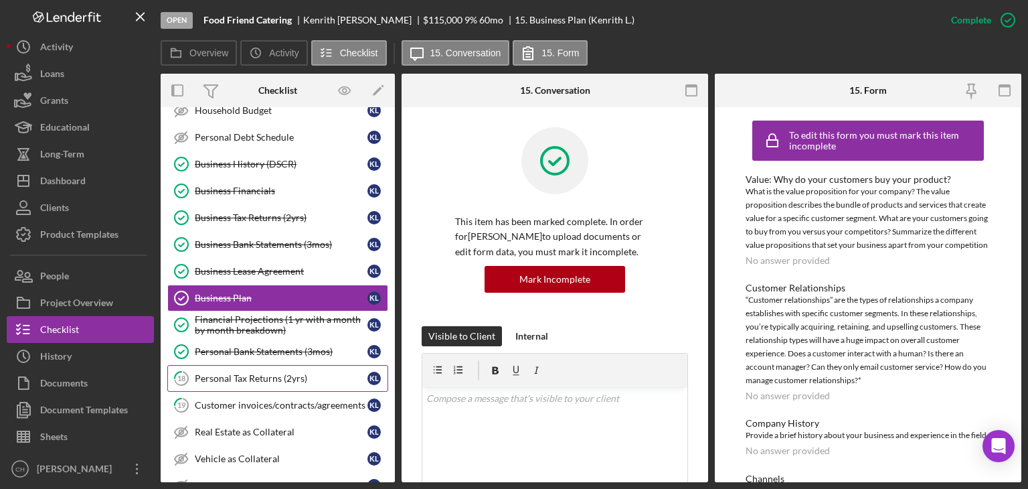
click at [277, 380] on div "Personal Tax Returns (2yrs)" at bounding box center [281, 378] width 173 height 11
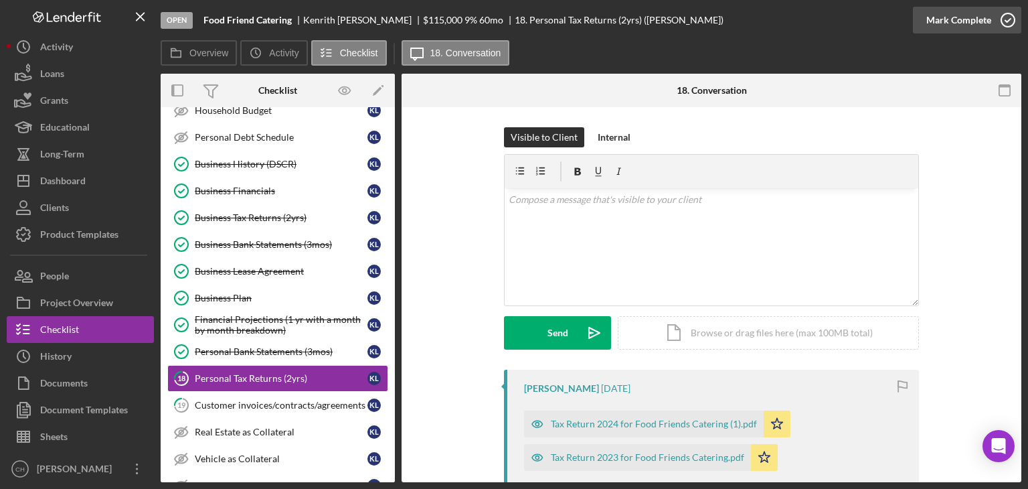
click at [948, 19] on div "Mark Complete" at bounding box center [958, 20] width 65 height 27
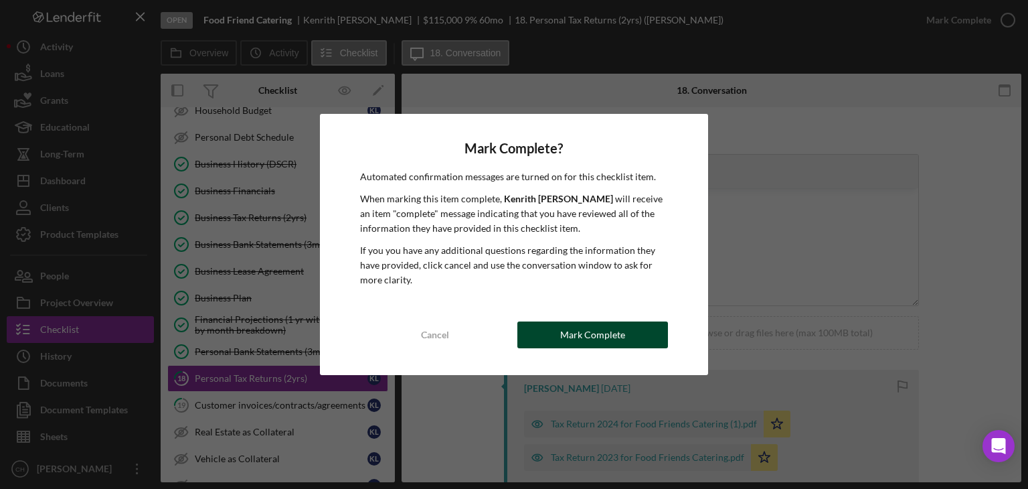
click at [557, 339] on button "Mark Complete" at bounding box center [592, 334] width 151 height 27
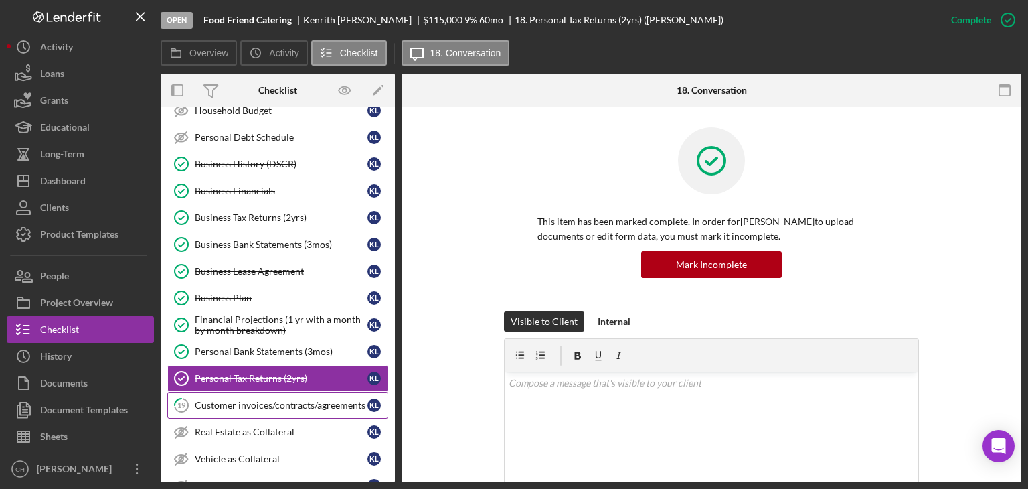
click at [246, 404] on div "Customer invoices/contracts/agreements" at bounding box center [281, 405] width 173 height 11
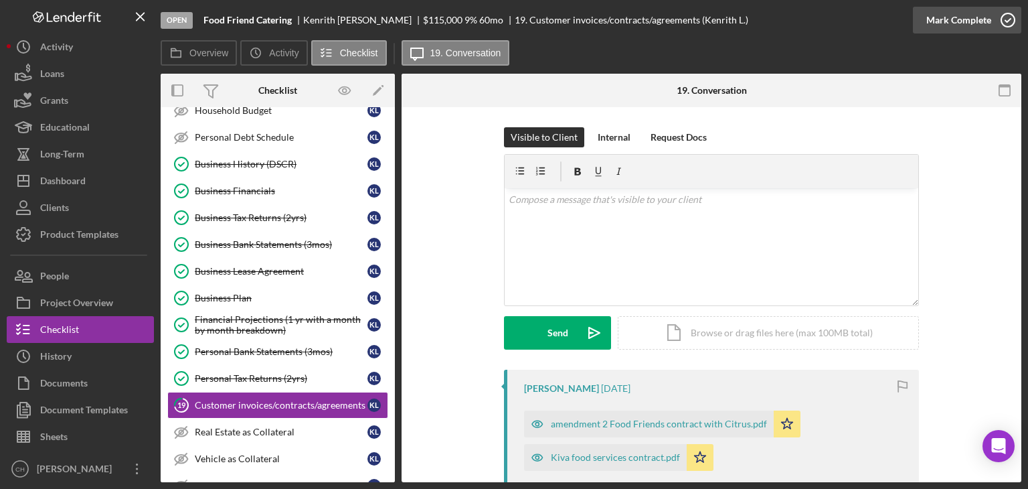
click at [956, 11] on div "Mark Complete" at bounding box center [958, 20] width 65 height 27
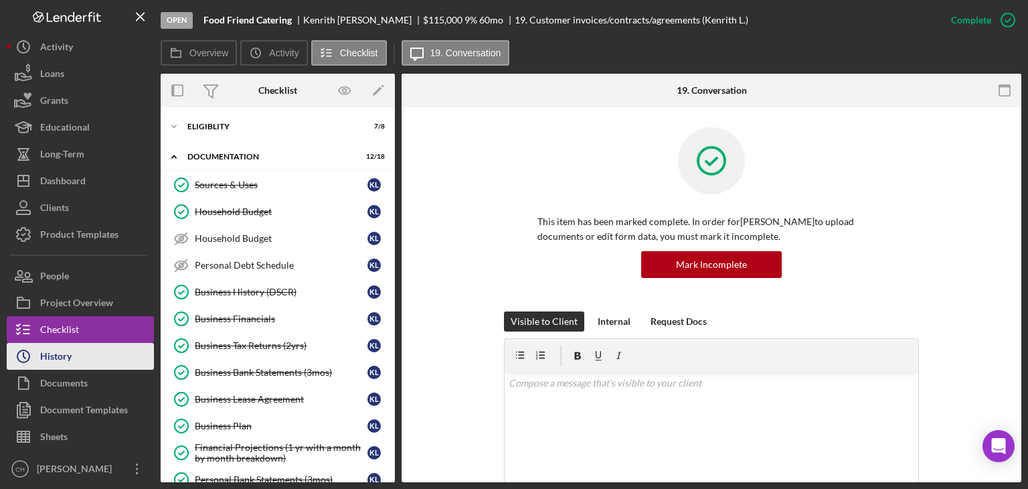
click at [54, 352] on div "History" at bounding box center [55, 358] width 31 height 30
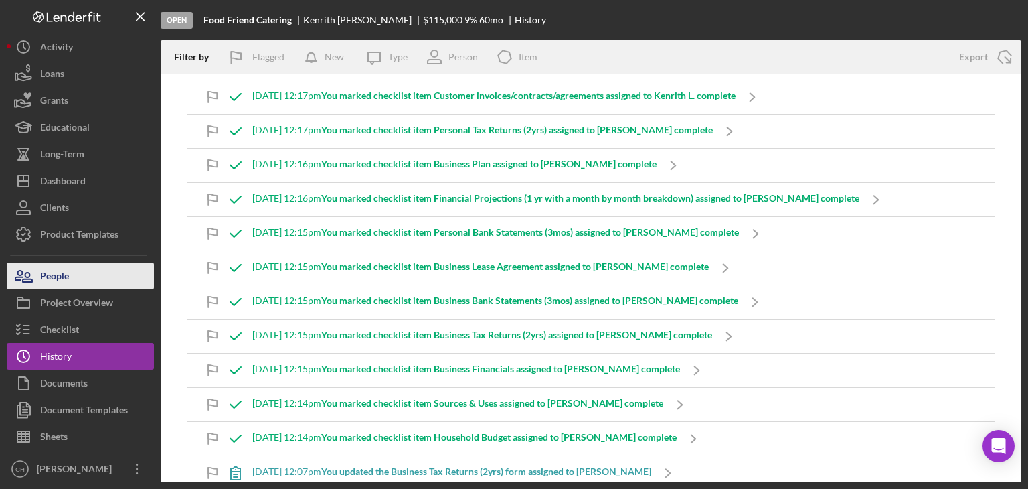
click at [46, 278] on div "People" at bounding box center [54, 277] width 29 height 30
